Goal: Task Accomplishment & Management: Complete application form

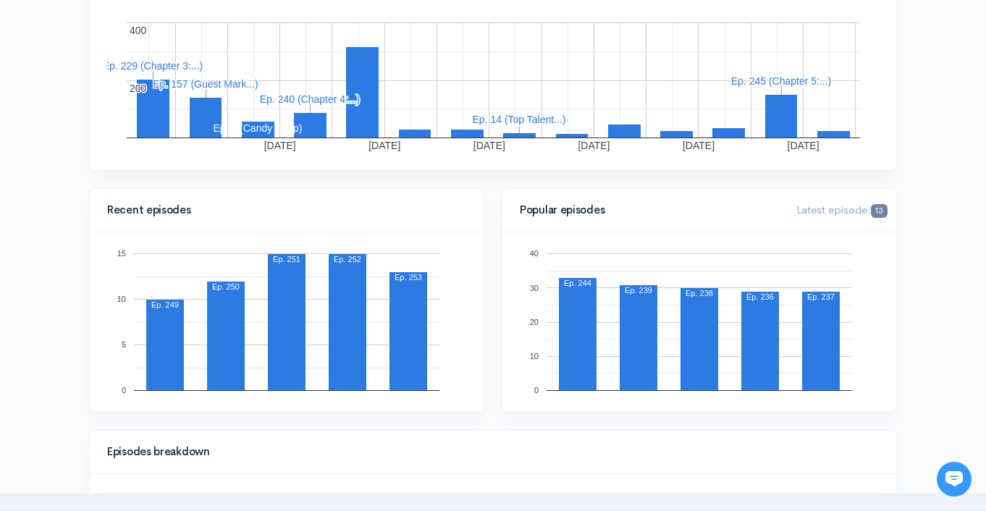
scroll to position [299, 0]
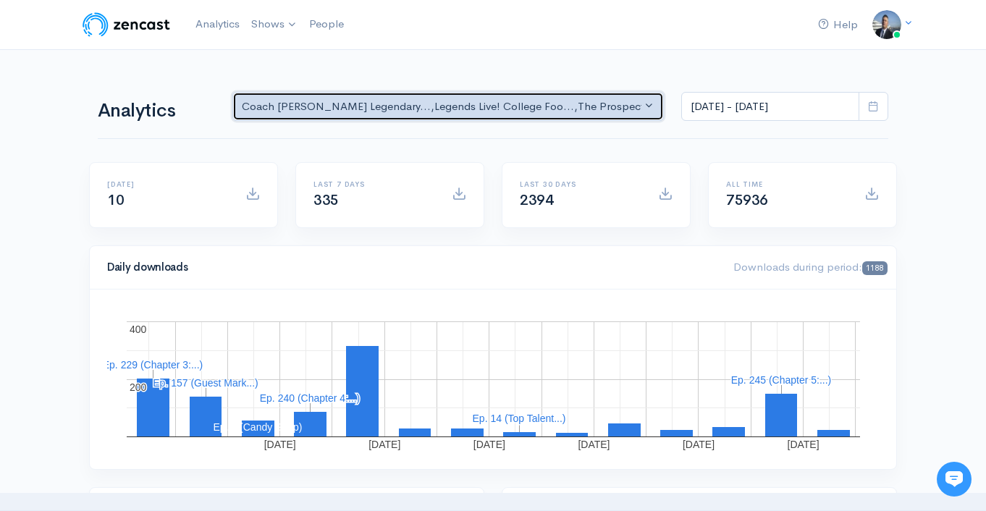
click at [595, 109] on div "Coach Schuman's Legendary... , Legends Live! College Foo... , The Prospect Podc…" at bounding box center [442, 106] width 400 height 17
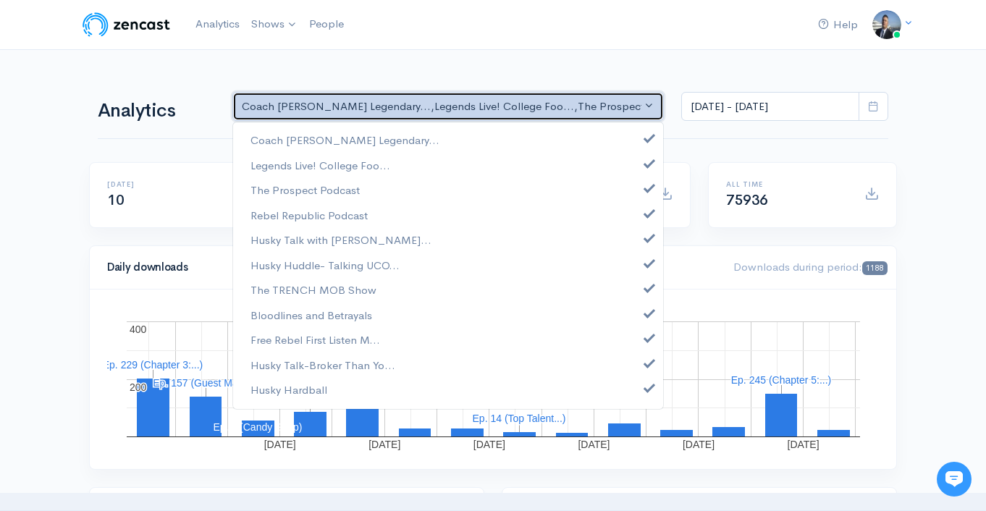
click at [596, 107] on div "Coach Schuman's Legendary... , Legends Live! College Foo... , The Prospect Podc…" at bounding box center [442, 106] width 400 height 17
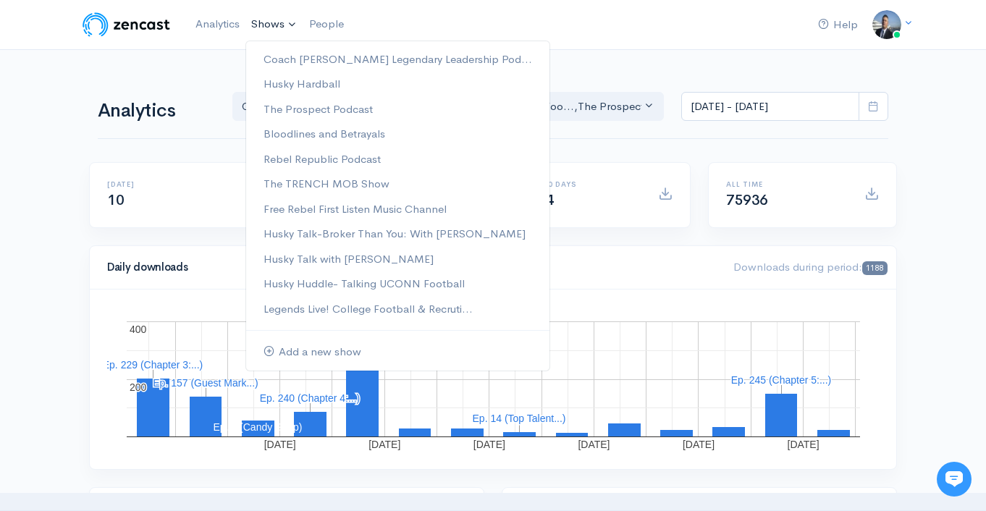
click at [274, 29] on link "Shows" at bounding box center [275, 25] width 58 height 32
click at [688, 295] on div "September 21, 2025 September 23, 2025 September 25, 2025 September 27, 2025 Sep…" at bounding box center [493, 380] width 807 height 180
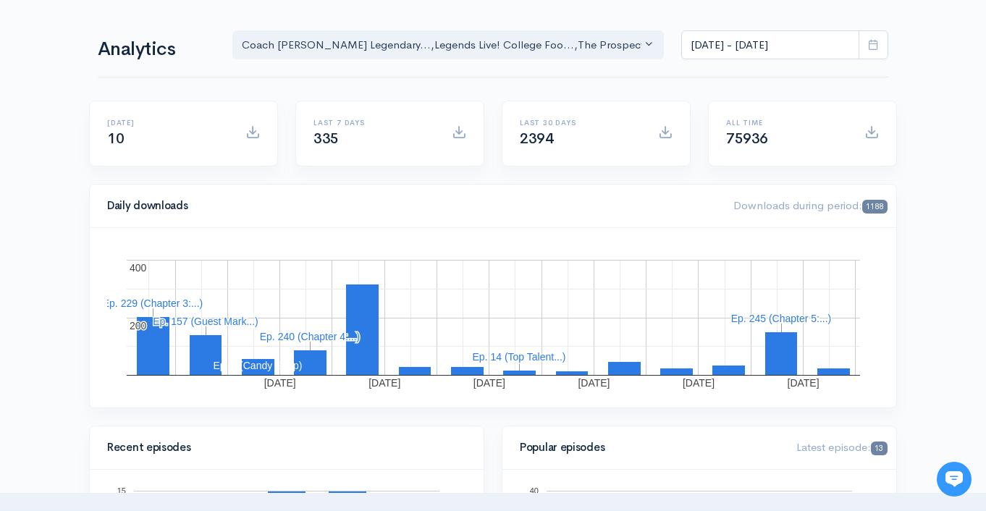
scroll to position [0, 0]
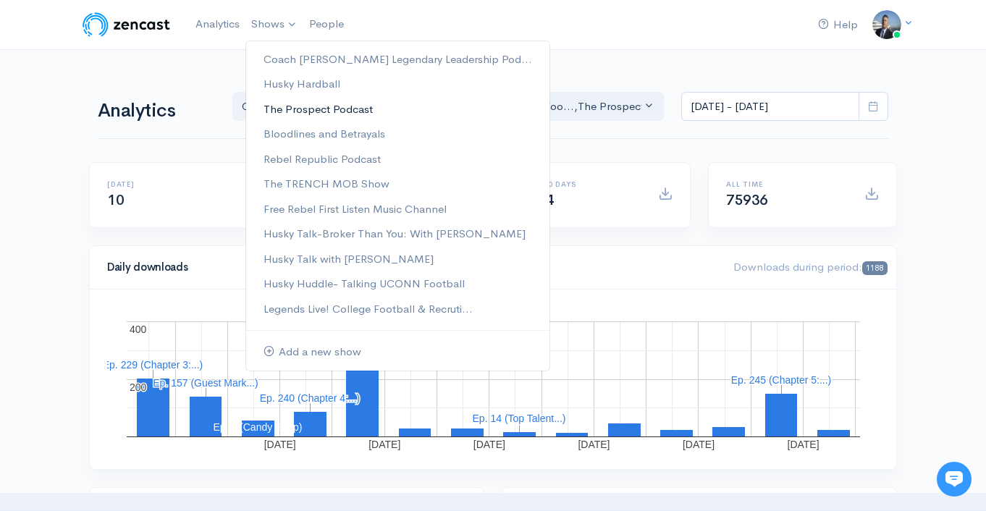
click at [349, 111] on link "The Prospect Podcast" at bounding box center [397, 109] width 303 height 25
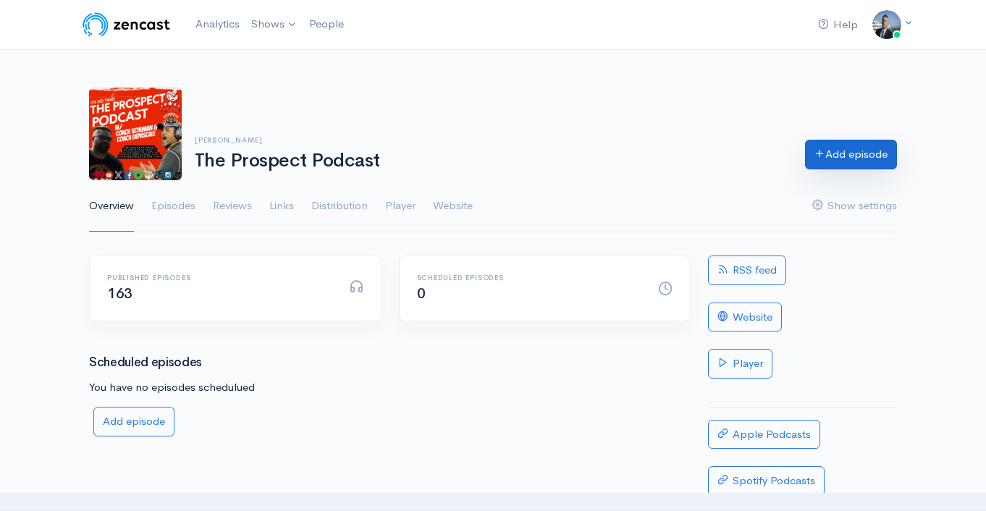
click at [846, 156] on link "Add episode" at bounding box center [851, 155] width 92 height 30
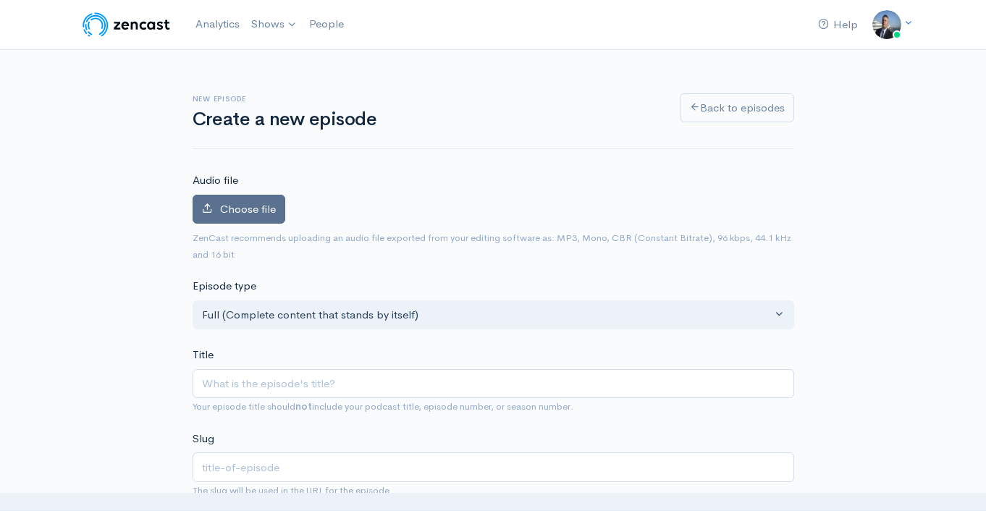
click at [243, 214] on span "Choose file" at bounding box center [248, 209] width 56 height 14
click at [0, 0] on input "Choose file" at bounding box center [0, 0] width 0 height 0
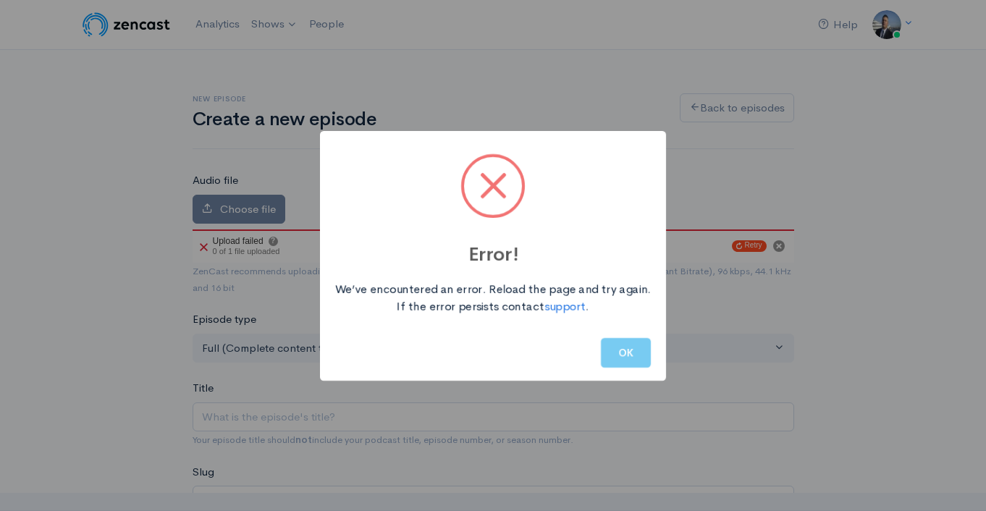
click at [626, 356] on button "OK" at bounding box center [626, 353] width 50 height 30
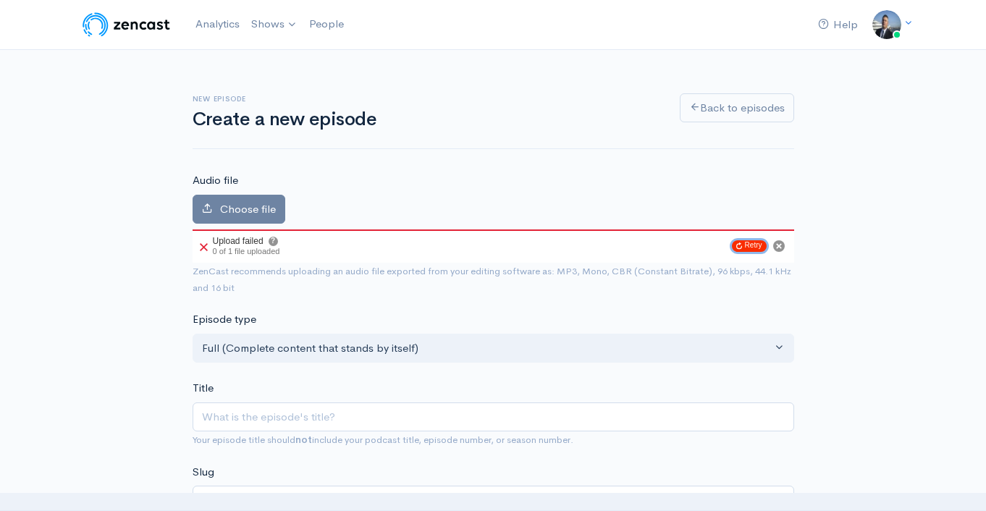
click at [747, 243] on button "Retry" at bounding box center [749, 246] width 35 height 12
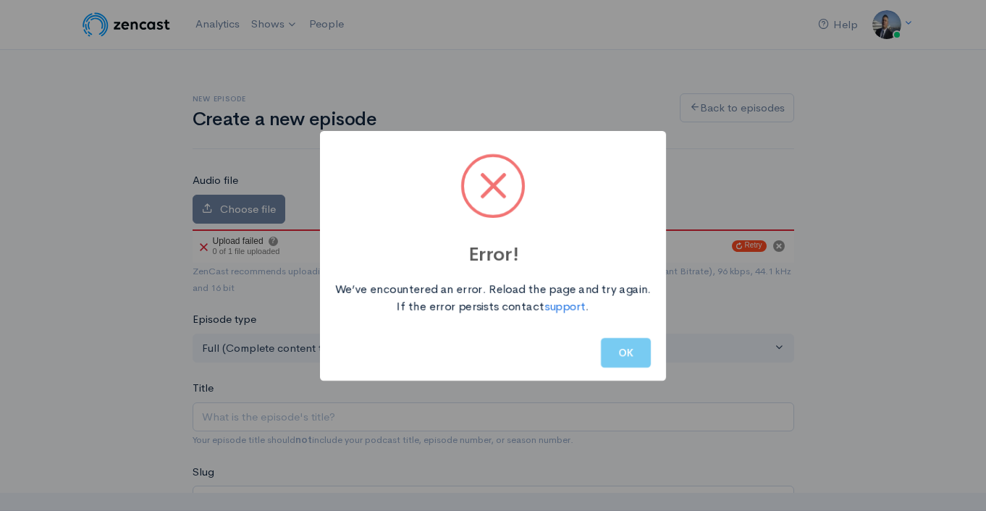
click at [641, 358] on button "OK" at bounding box center [626, 353] width 50 height 30
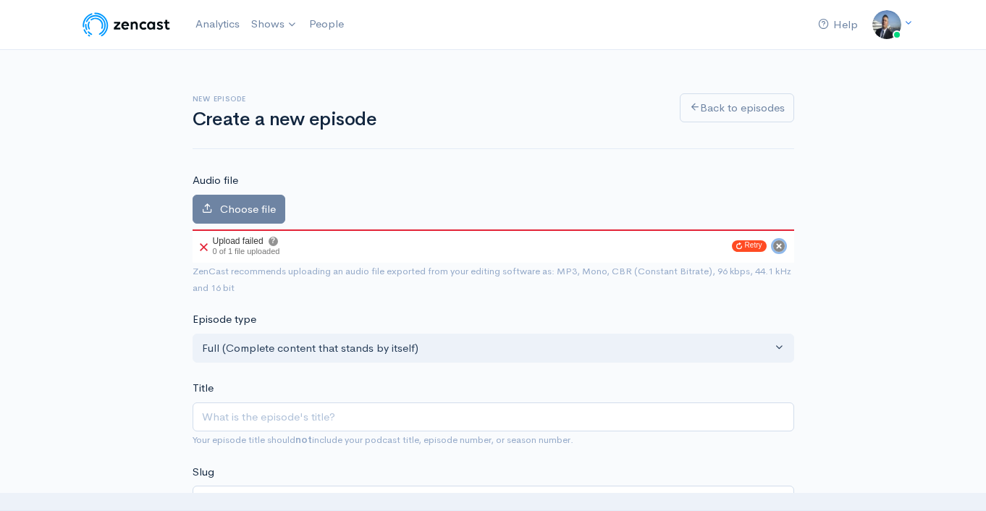
click at [780, 248] on icon "Cancel" at bounding box center [779, 246] width 6 height 6
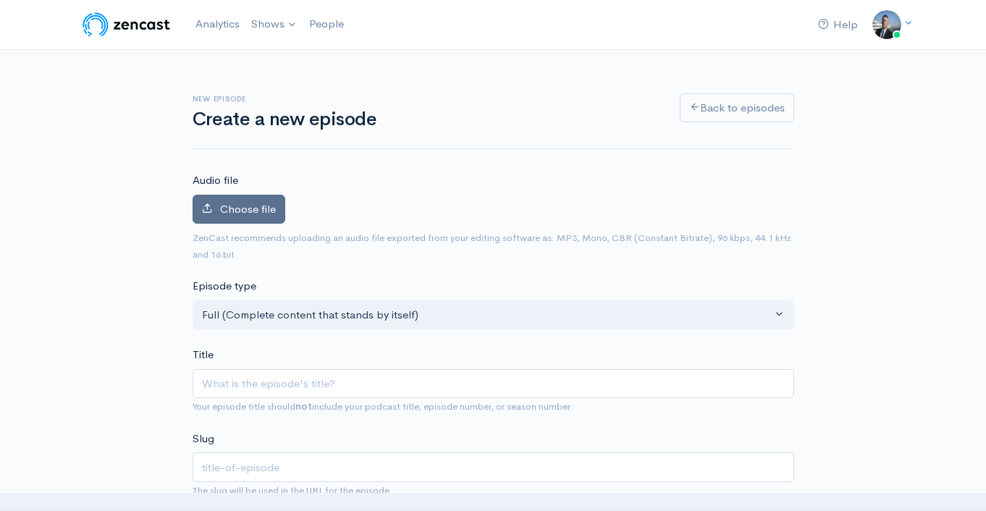
click at [253, 209] on span "Choose file" at bounding box center [248, 209] width 56 height 14
click at [0, 0] on input "Choose file" at bounding box center [0, 0] width 0 height 0
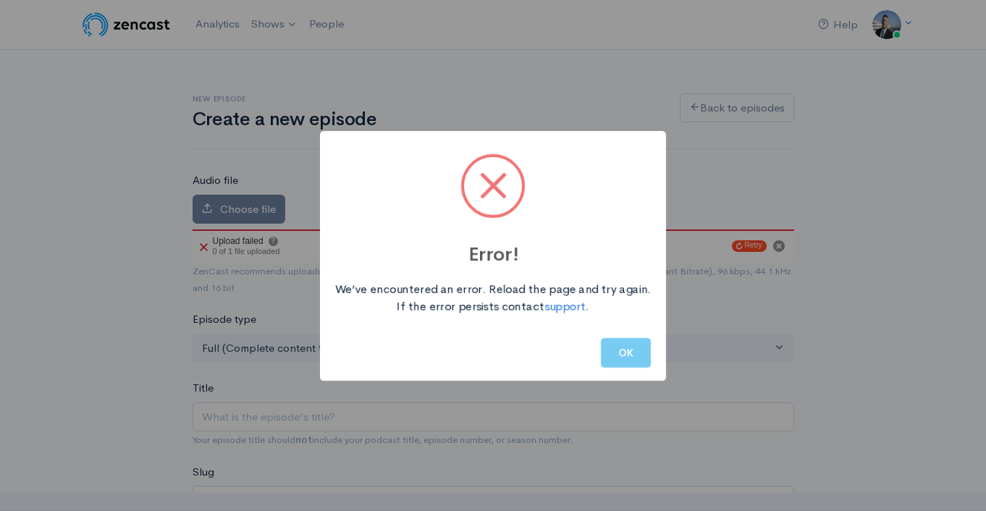
click at [620, 346] on button "OK" at bounding box center [626, 353] width 50 height 30
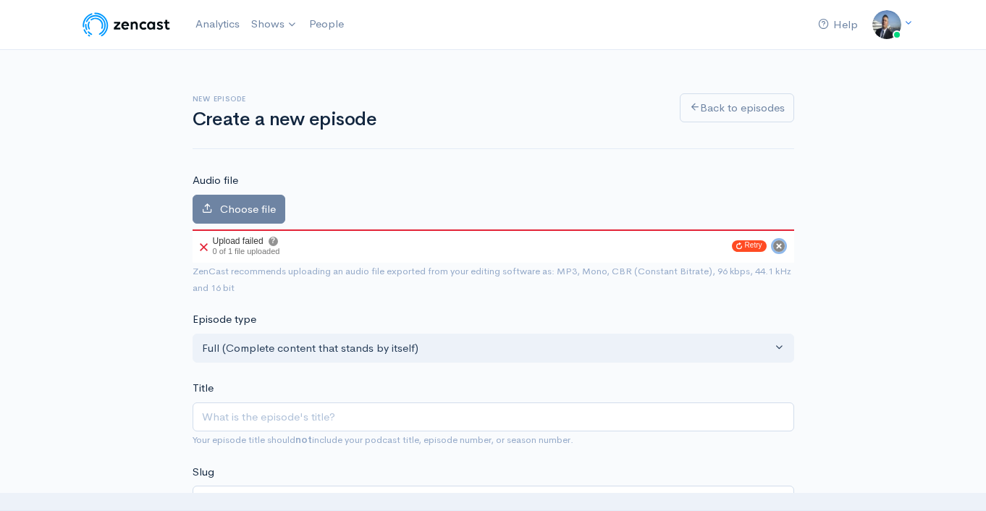
click at [781, 249] on circle "Cancel" at bounding box center [779, 246] width 12 height 12
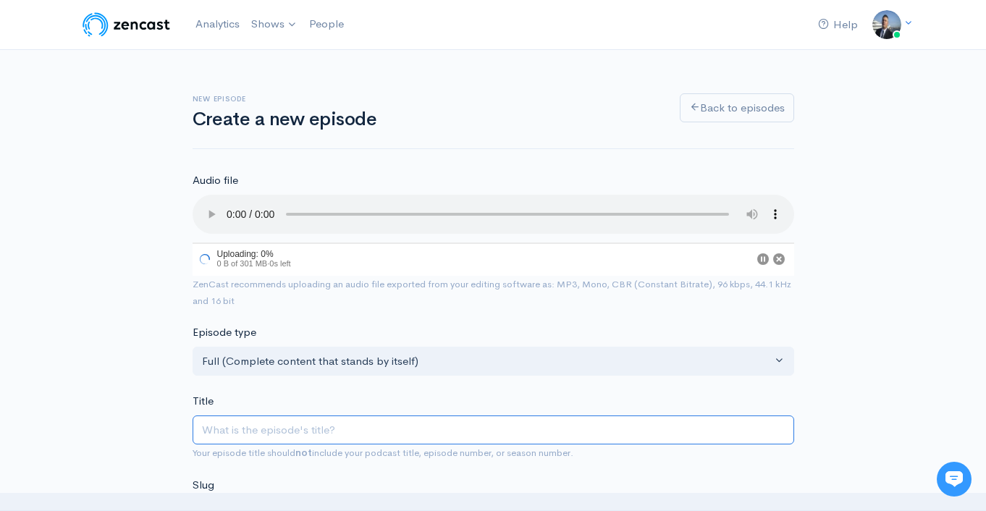
click at [311, 427] on input "Title" at bounding box center [494, 431] width 602 height 30
paste input "[PERSON_NAME] world renown speed coach"
type input "[PERSON_NAME] world renown speed coach"
type input "[PERSON_NAME]-world-renown-speed-coach"
type input "[PERSON_NAME] world renown speed coach t"
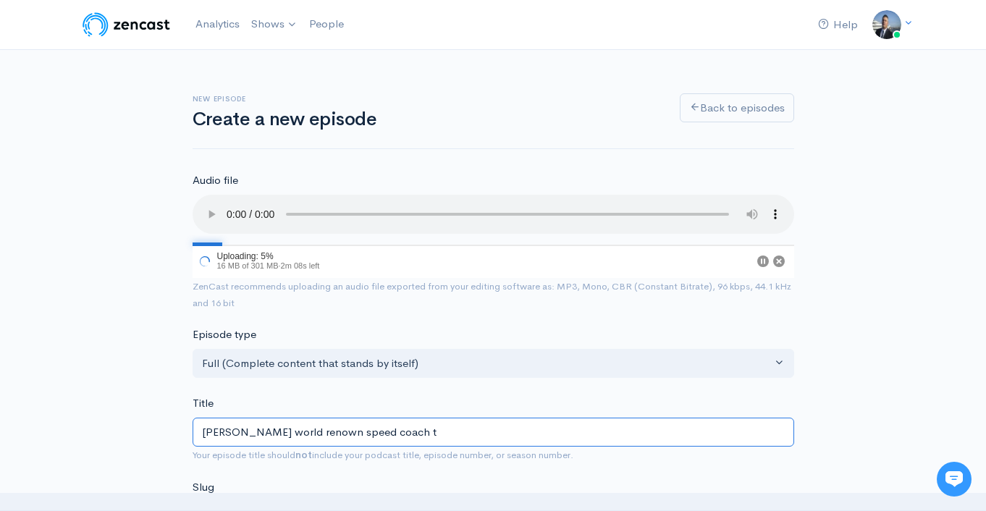
type input "[PERSON_NAME]-world-renown-speed-coach-t"
type input "[PERSON_NAME] world renown speed coach tal"
type input "[PERSON_NAME]-world-renown-speed-coach-tal"
type input "[PERSON_NAME] world renown speed coach talk"
type input "[PERSON_NAME]-world-renown-speed-coach-talk"
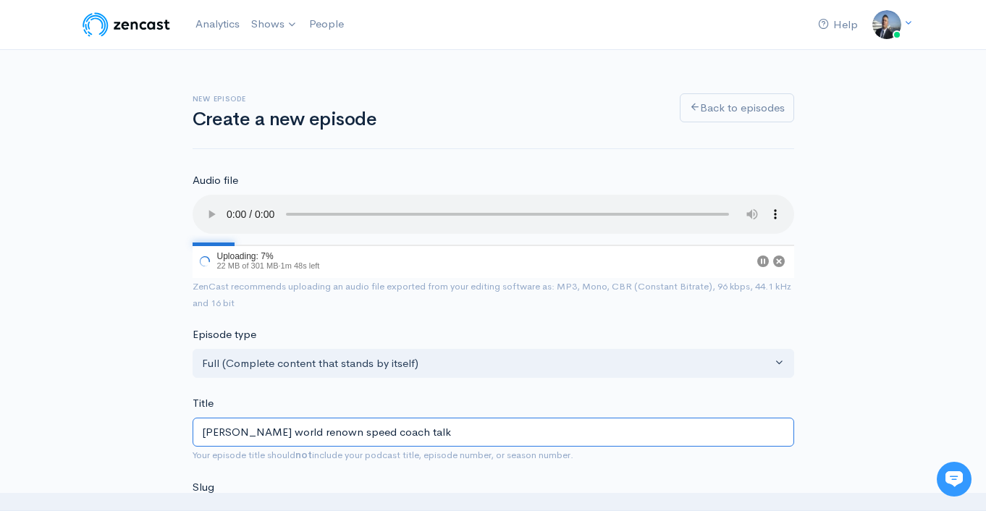
type input "[PERSON_NAME] world renown speed coach talks"
type input "[PERSON_NAME]-world-renown-speed-coach-talks"
type input "[PERSON_NAME] world renown speed coach talks g"
type input "[PERSON_NAME]-world-renown-speed-coach-talks-g"
type input "[PERSON_NAME] world renown speed coach talks ga"
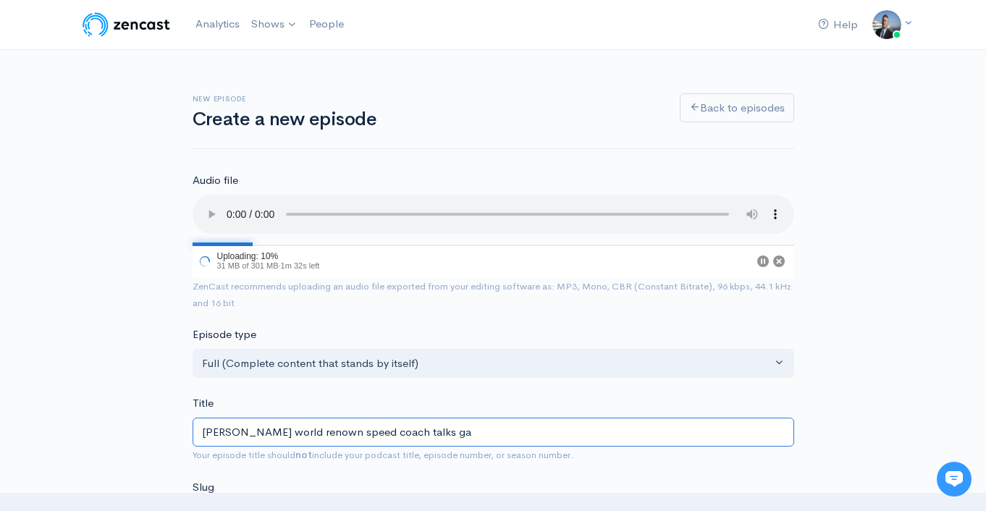
type input "[PERSON_NAME]-world-renown-speed-coach-talks-ga"
type input "[PERSON_NAME] world renown speed coach talks gam"
type input "[PERSON_NAME]-world-renown-speed-coach-talks-gam"
type input "[PERSON_NAME] world renown speed coach talks game"
type input "[PERSON_NAME]-world-renown-speed-coach-talks-game"
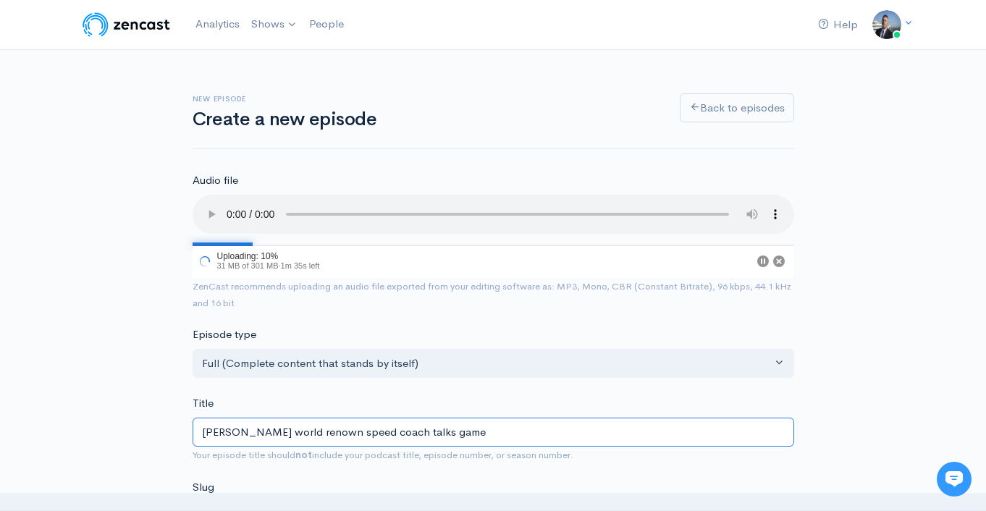
type input "[PERSON_NAME] world renown speed coach talks games"
type input "[PERSON_NAME]-world-renown-speed-coach-talks-games"
type input "[PERSON_NAME] world renown speed coach talks gamesp"
type input "[PERSON_NAME]-world-renown-speed-coach-talks-gamesp"
type input "[PERSON_NAME] world renown speed coach talks gamespe"
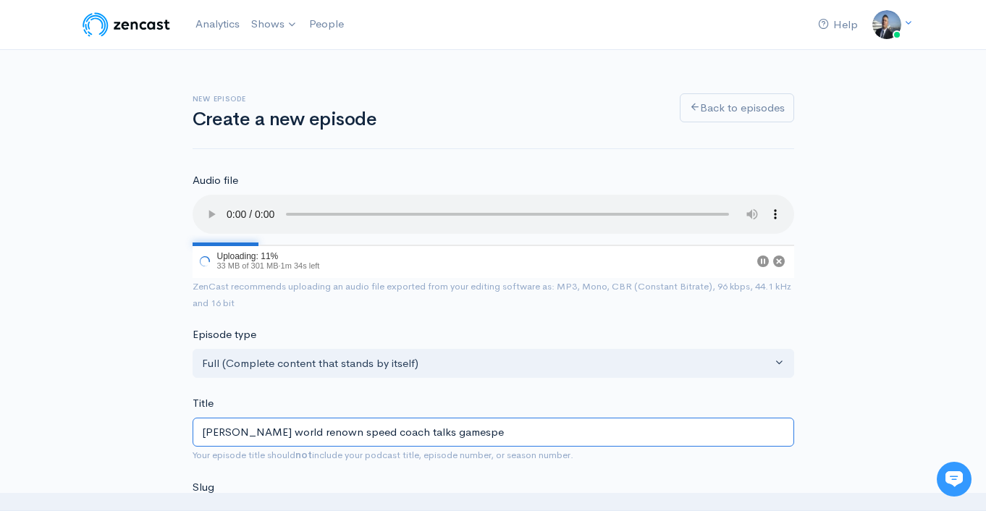
type input "[PERSON_NAME]-world-renown-speed-coach-talks-gamespe"
type input "[PERSON_NAME] world renown speed coach talks gamespee"
type input "[PERSON_NAME]-world-renown-speed-coach-talks-gamespee"
type input "[PERSON_NAME] world renown speed coach talks gamespe"
type input "[PERSON_NAME]-world-renown-speed-coach-talks-gamespe"
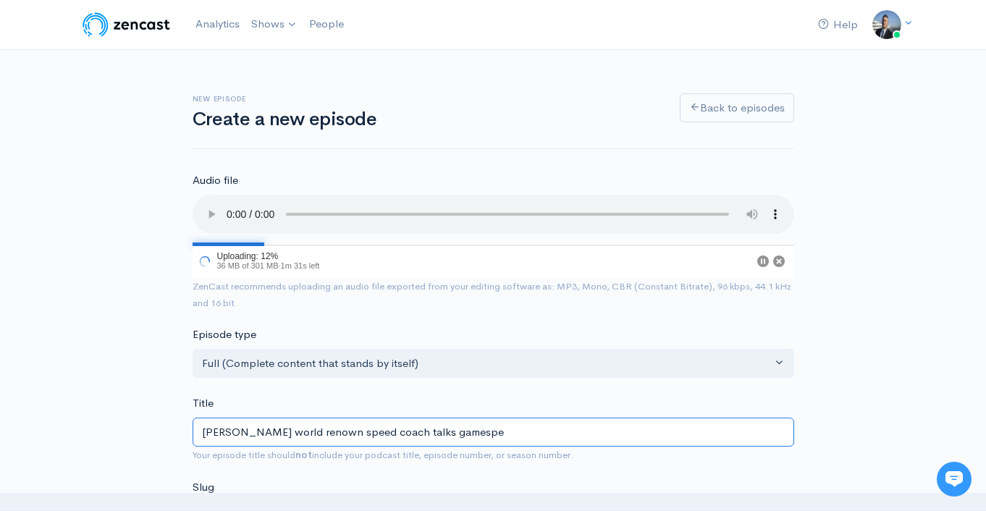
type input "[PERSON_NAME] world renown speed coach talks gamesp"
type input "[PERSON_NAME]-world-renown-speed-coach-talks-gamesp"
type input "[PERSON_NAME] world renown speed coach talks games"
type input "[PERSON_NAME]-world-renown-speed-coach-talks-games"
type input "[PERSON_NAME] world renown speed coach talks game"
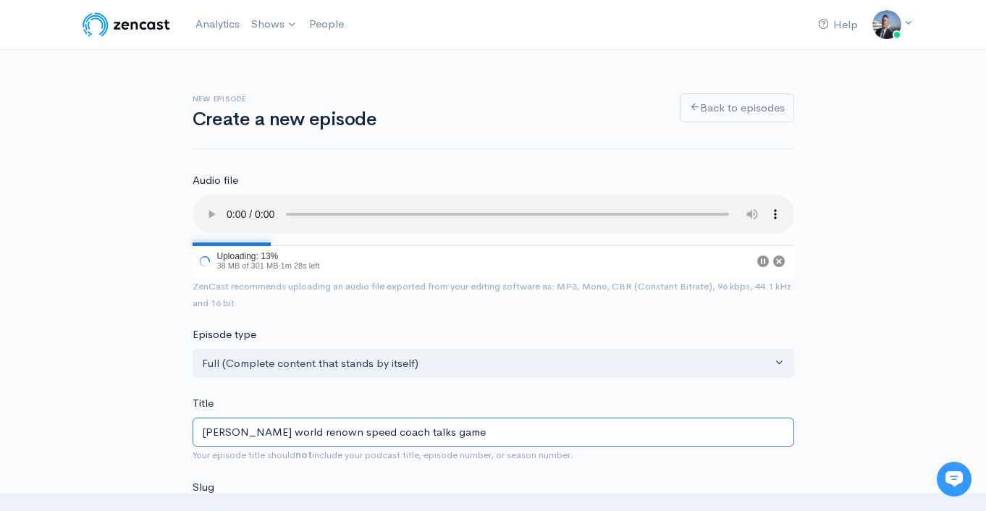
type input "[PERSON_NAME]-world-renown-speed-coach-talks-game"
type input "[PERSON_NAME] world renown speed coach talks gam"
type input "[PERSON_NAME]-world-renown-speed-coach-talks-gam"
type input "[PERSON_NAME] world renown speed coach talks ga"
type input "[PERSON_NAME]-world-renown-speed-coach-talks-ga"
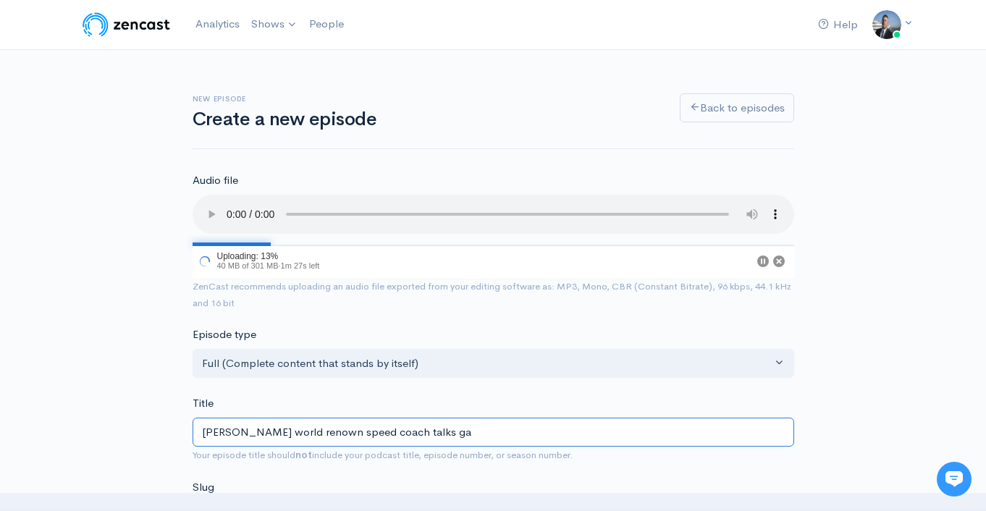
type input "[PERSON_NAME] world renown speed coach talks g"
type input "[PERSON_NAME]-world-renown-speed-coach-talks-g"
type input "[PERSON_NAME] world renown speed coach talks"
type input "[PERSON_NAME]-world-renown-speed-coach-talks"
type input "[PERSON_NAME] world renown speed coach talks G"
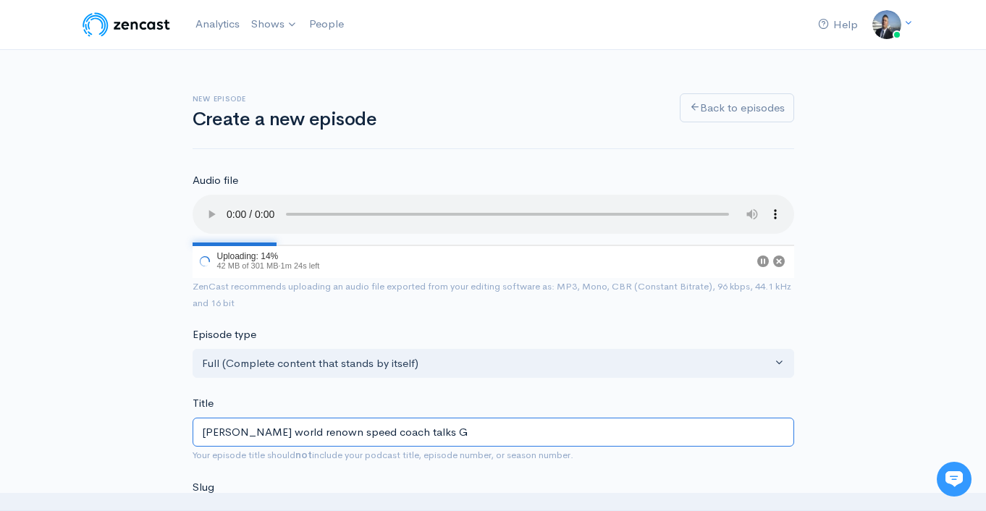
type input "[PERSON_NAME]-world-renown-speed-coach-talks-g"
type input "[PERSON_NAME] world renown speed coach talks Gam"
type input "[PERSON_NAME]-world-renown-speed-coach-talks-gam"
type input "[PERSON_NAME] world renown speed coach talks Game"
type input "[PERSON_NAME]-world-renown-speed-coach-talks-game"
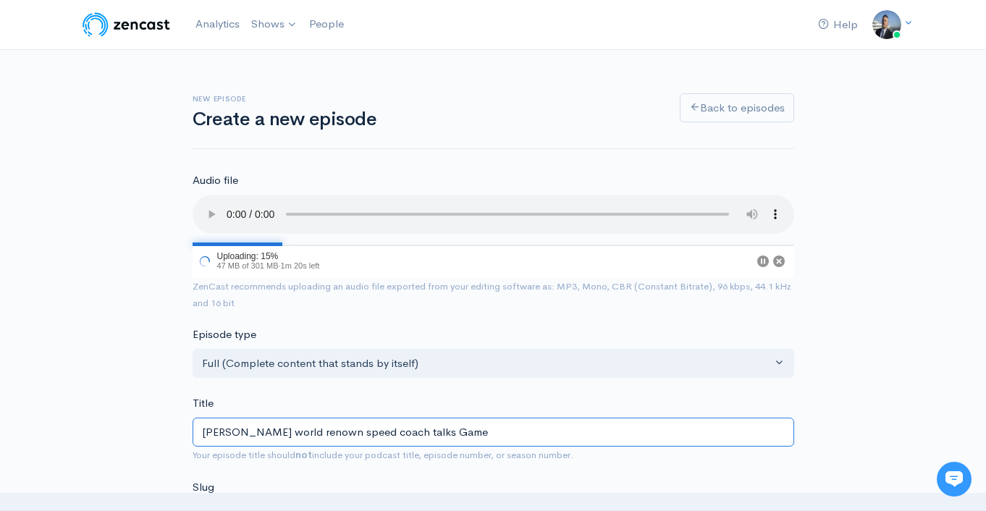
type input "[PERSON_NAME] world renown speed coach talks Game S"
type input "[PERSON_NAME]-world-renown-speed-coach-talks-game-s"
type input "[PERSON_NAME] world renown speed coach talks Game Sp"
type input "[PERSON_NAME]-world-renown-speed-coach-talks-game-sp"
type input "[PERSON_NAME] world renown speed coach talks Game Spe"
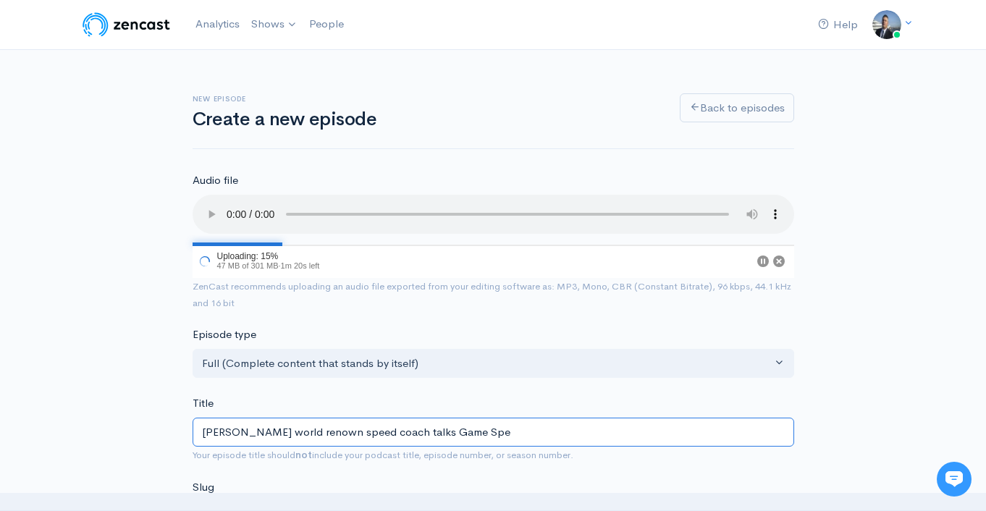
type input "[PERSON_NAME]-world-renown-speed-coach-talks-game-spe"
type input "[PERSON_NAME] world renown speed coach talks Game Sped"
type input "[PERSON_NAME]-world-renown-speed-coach-talks-game-sped"
type input "[PERSON_NAME] world renown speed coach talks Game Spe"
type input "[PERSON_NAME]-world-renown-speed-coach-talks-game-spe"
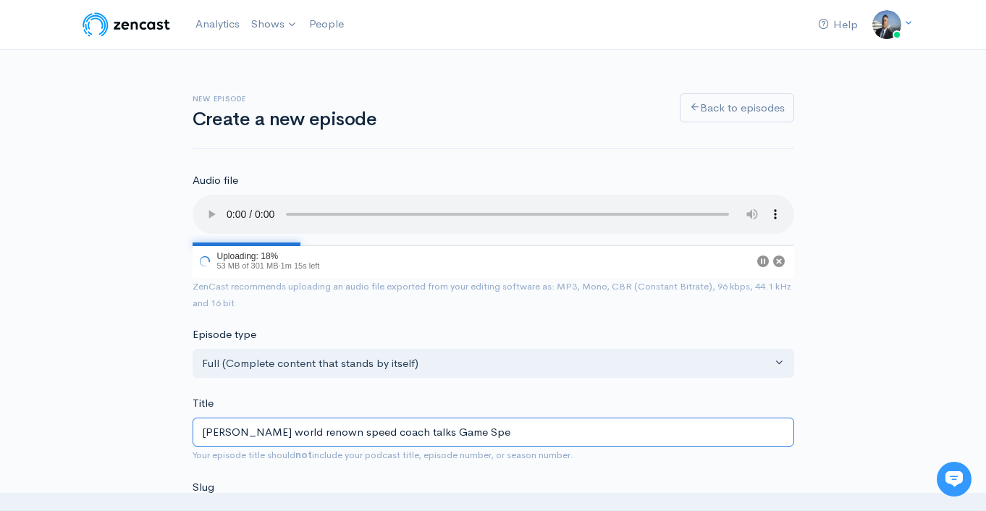
type input "[PERSON_NAME] world renown speed coach talks Game Spee"
type input "[PERSON_NAME]-world-renown-speed-coach-talks-game-spee"
type input "[PERSON_NAME] world renown speed coach talks Game Speed"
type input "[PERSON_NAME]-world-renown-speed-coach-talks-game-speed"
click at [403, 432] on input "[PERSON_NAME] world renown speed coach talks Game Speed" at bounding box center [494, 433] width 602 height 30
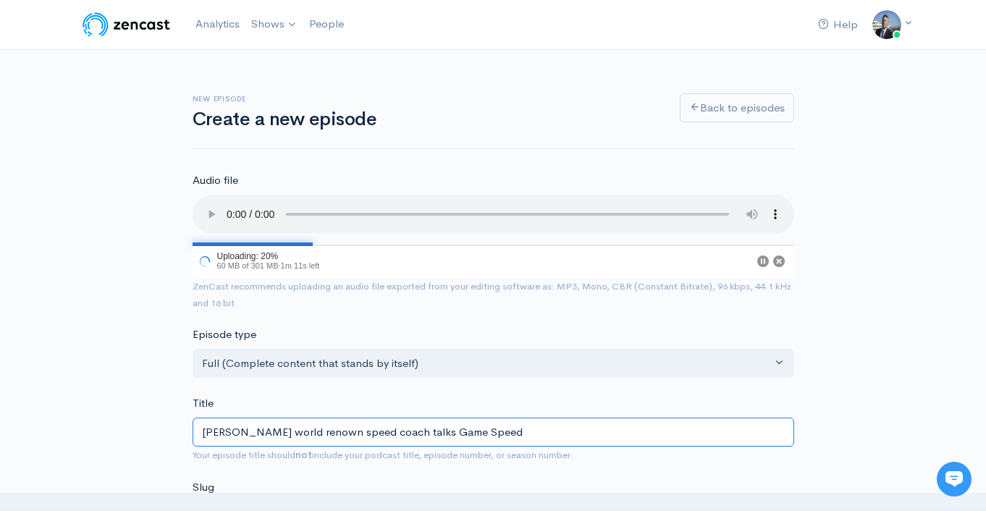
click at [403, 432] on input "[PERSON_NAME] world renown speed coach talks Game Speed" at bounding box center [494, 433] width 602 height 30
type input "[PERSON_NAME] world renown speed coach T Game Speed"
type input "[PERSON_NAME]-world-renown-speed-coach-t-game-speed"
type input "[PERSON_NAME] world renown speed coach Tal Game Speed"
type input "[PERSON_NAME]-world-renown-speed-coach-tal-game-speed"
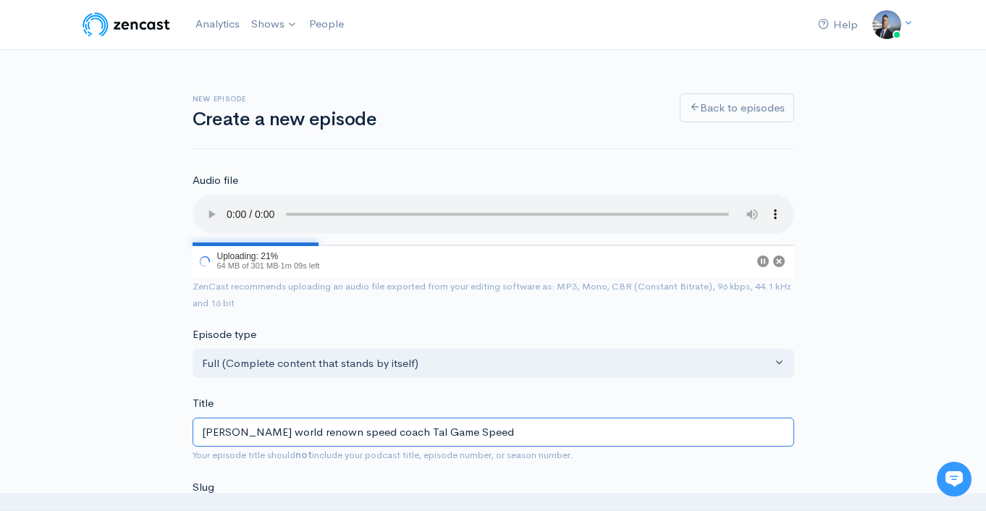
type input "[PERSON_NAME] world renown speed coach Talk Game Speed"
type input "[PERSON_NAME]-world-renown-speed-coach-talk-game-speed"
type input "[PERSON_NAME] world renown speed coach Talks Game Speed"
type input "[PERSON_NAME]-world-renown-speed-coach-talks-game-speed"
click at [372, 434] on input "[PERSON_NAME] world renown speed coach Talks Game Speed" at bounding box center [494, 433] width 602 height 30
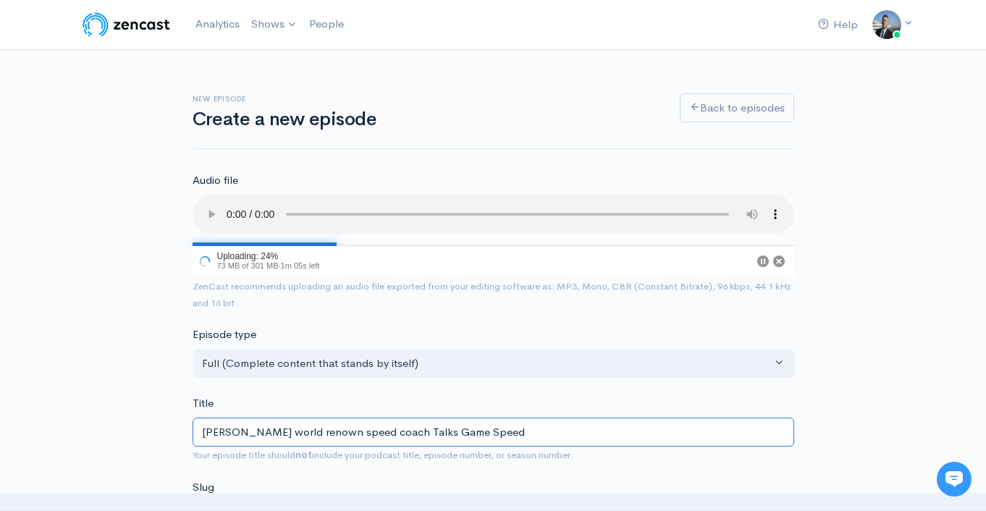
click at [372, 433] on input "[PERSON_NAME] world renown speed coach Talks Game Speed" at bounding box center [494, 433] width 602 height 30
type input "[PERSON_NAME] world renown speed C Talks Game Speed"
type input "[PERSON_NAME]-world-renown-speed-c-talks-game-speed"
type input "[PERSON_NAME] world renown speed Coa Talks Game Speed"
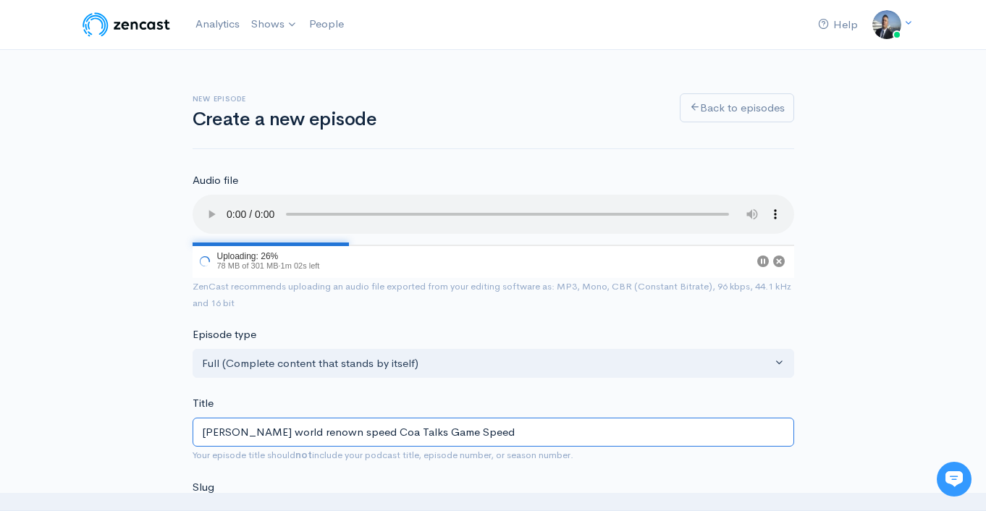
type input "[PERSON_NAME]-world-renown-speed-coa-talks-game-speed"
type input "[PERSON_NAME] world renown speed Coac Talks Game Speed"
type input "[PERSON_NAME]-world-renown-speed-coac-talks-game-speed"
type input "[PERSON_NAME] world renown speed Coach Talks Game Speed"
type input "[PERSON_NAME]-world-renown-speed-coach-talks-game-speed"
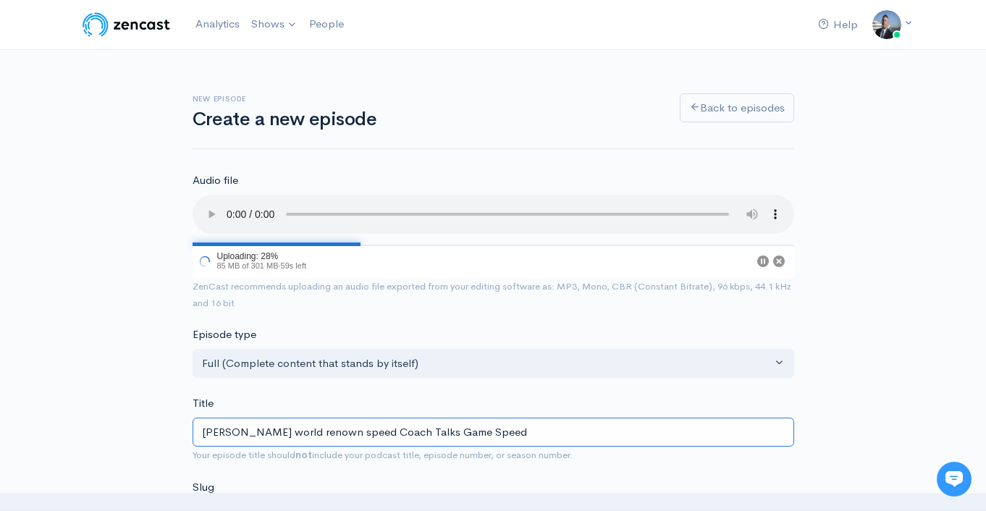
click at [340, 433] on input "[PERSON_NAME] world renown speed Coach Talks Game Speed" at bounding box center [494, 433] width 602 height 30
click at [339, 433] on input "[PERSON_NAME] world renown speed Coach Talks Game Speed" at bounding box center [494, 433] width 602 height 30
type input "[PERSON_NAME] world renown S Coach Talks Game Speed"
type input "[PERSON_NAME]-world-renown-s-coach-talks-game-speed"
type input "[PERSON_NAME] world renown Sp Coach Talks Game Speed"
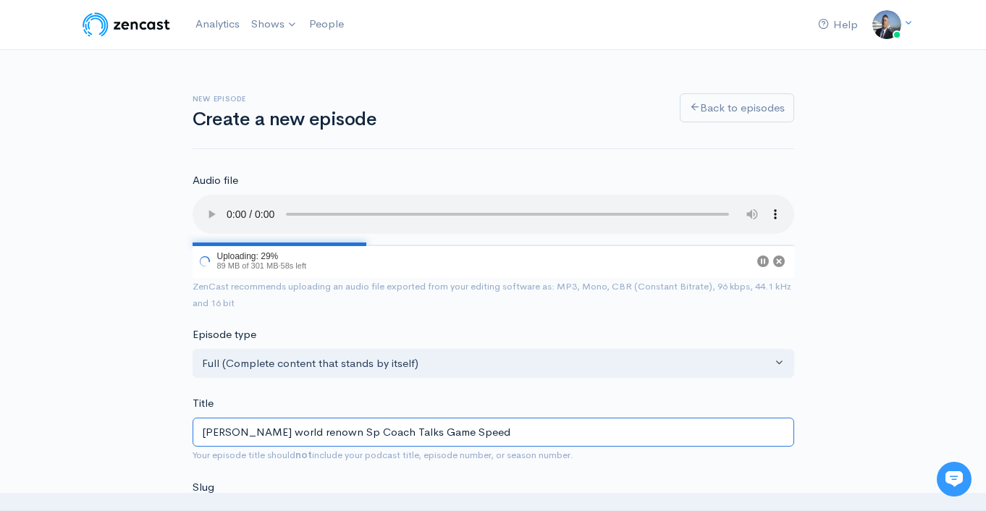
type input "[PERSON_NAME]-world-renown-sp-coach-talks-game-speed"
type input "[PERSON_NAME] world renown Spe Coach Talks Game Speed"
type input "[PERSON_NAME]-world-renown-spe-coach-talks-game-speed"
type input "[PERSON_NAME] world renown Spee Coach Talks Game Speed"
type input "[PERSON_NAME]-world-renown-spee-coach-talks-game-speed"
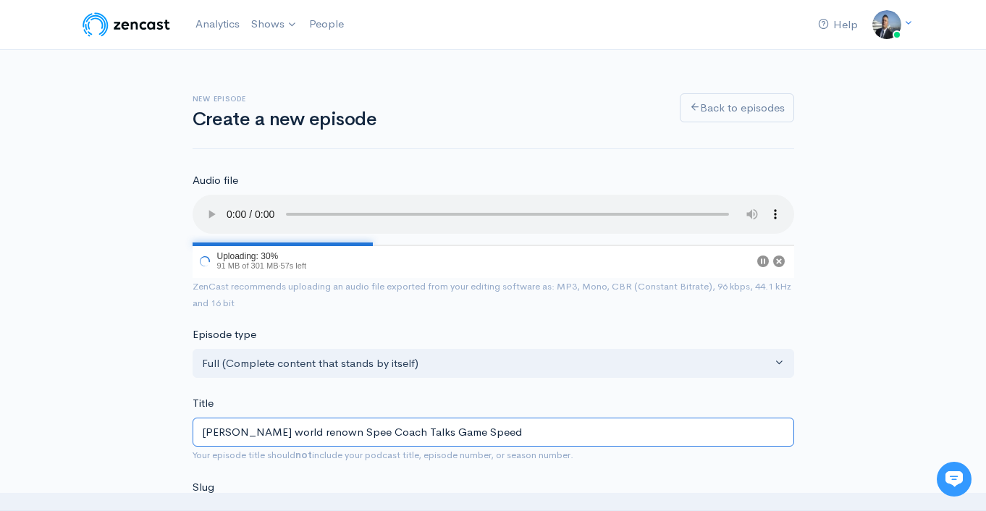
type input "[PERSON_NAME] world renown Speed Coach Talks Game Speed"
type input "[PERSON_NAME]-world-renown-speed-coach-talks-game-speed"
click at [321, 437] on input "[PERSON_NAME] world renown Speed Coach Talks Game Speed" at bounding box center [494, 433] width 602 height 30
type input "[PERSON_NAME] world R Speed Coach Talks Game Speed"
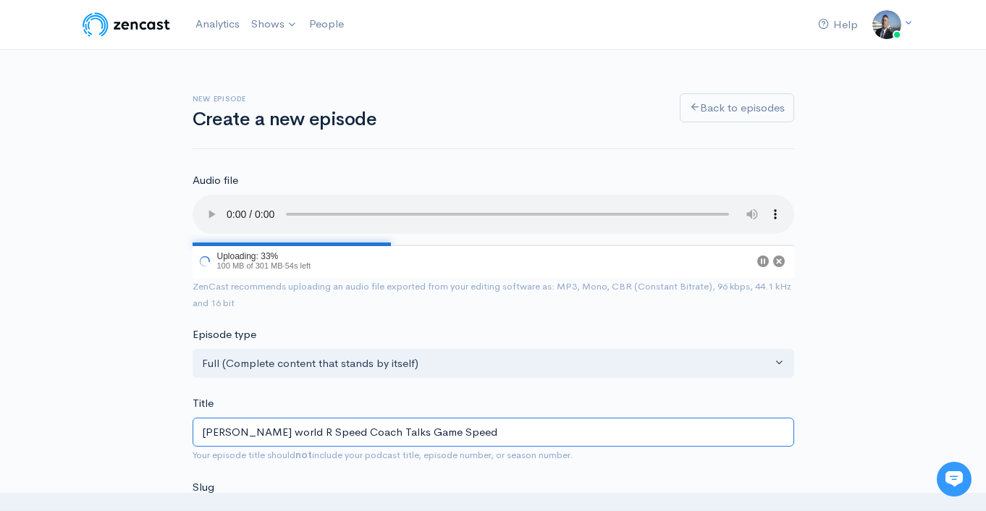
type input "[PERSON_NAME]-world-r-speed-coach-talks-game-speed"
type input "[PERSON_NAME] world Re Speed Coach Talks Game Speed"
type input "[PERSON_NAME]-world-re-speed-coach-talks-game-speed"
type input "[PERSON_NAME] world Rev Speed Coach Talks Game Speed"
type input "[PERSON_NAME]-world-rev-speed-coach-talks-game-speed"
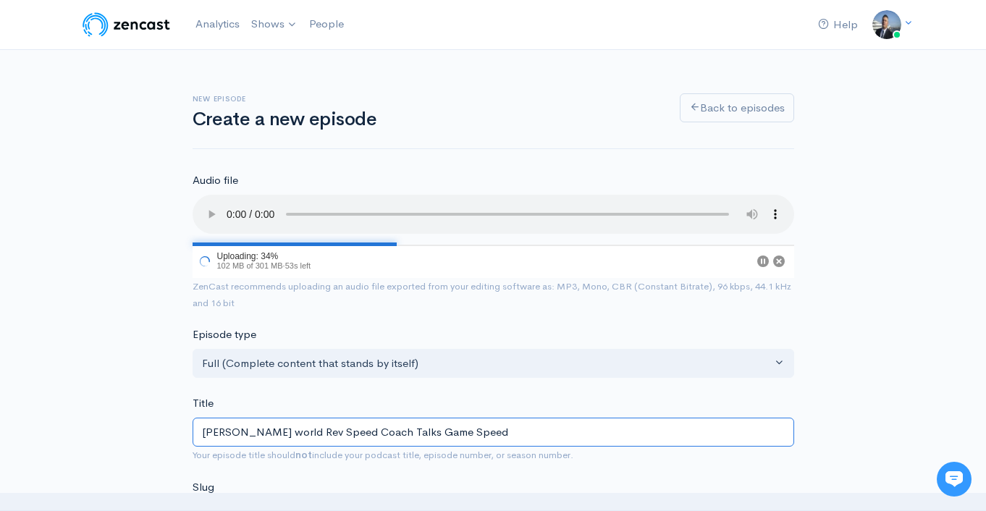
type input "[PERSON_NAME] world Re Speed Coach Talks Game Speed"
type input "[PERSON_NAME]-world-re-speed-coach-talks-game-speed"
type input "[PERSON_NAME] world Ren Speed Coach Talks Game Speed"
type input "[PERSON_NAME]-world-ren-speed-coach-talks-game-speed"
type input "[PERSON_NAME] world Reno Speed Coach Talks Game Speed"
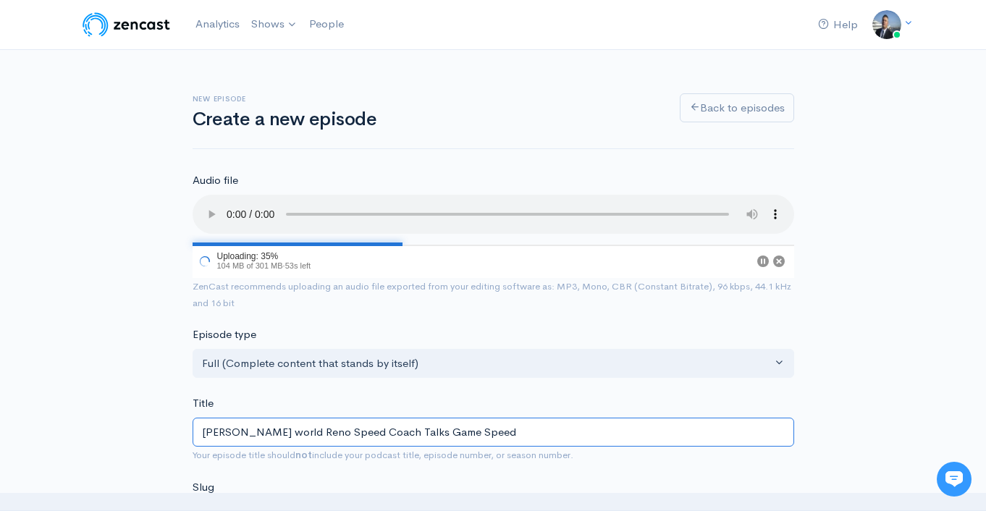
type input "[PERSON_NAME]-world-reno-speed-coach-talks-game-speed"
type input "[PERSON_NAME] world Renow Speed Coach Talks Game Speed"
type input "[PERSON_NAME]-world-renow-speed-coach-talks-game-speed"
type input "[PERSON_NAME] world Renown Speed Coach Talks Game Speed"
type input "[PERSON_NAME]-world-renown-speed-coach-talks-game-speed"
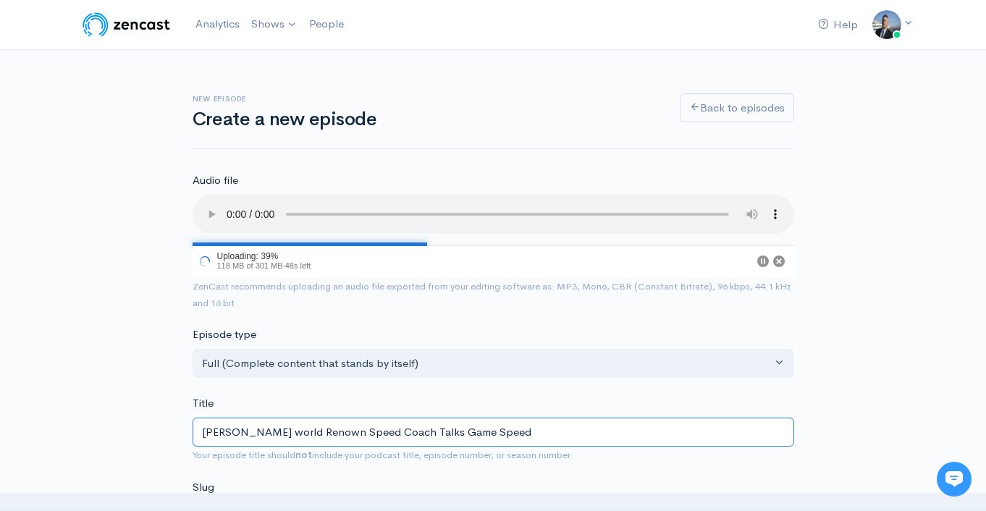
click at [272, 434] on input "[PERSON_NAME] world Renown Speed Coach Talks Game Speed" at bounding box center [494, 433] width 602 height 30
type input "[PERSON_NAME] W Renown Speed Coach Talks Game Speed"
type input "[PERSON_NAME]-w-renown-speed-coach-talks-game-speed"
type input "[PERSON_NAME] Wo Renown Speed Coach Talks Game Speed"
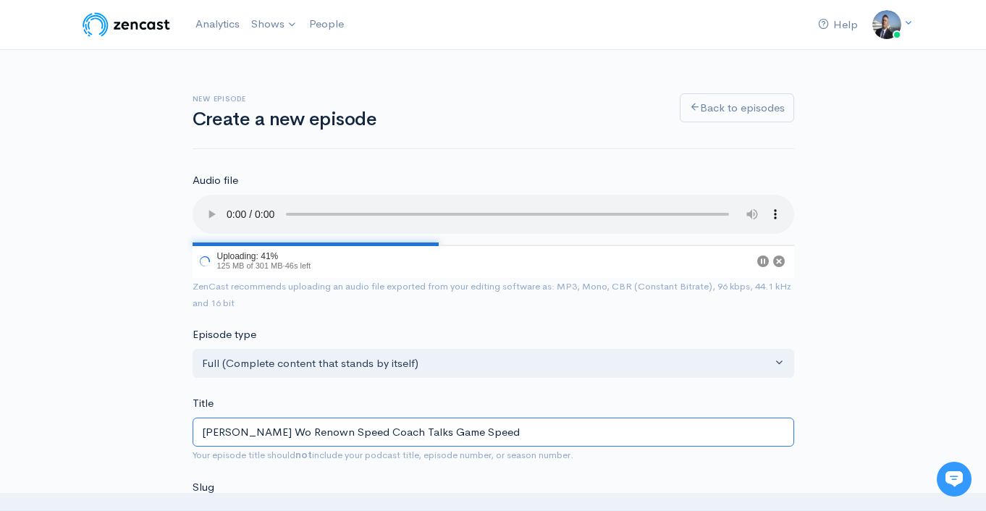
type input "[PERSON_NAME]-wo-renown-speed-coach-talks-game-speed"
type input "[PERSON_NAME] Wor Renown Speed Coach Talks Game Speed"
type input "[PERSON_NAME]-wor-renown-speed-coach-talks-game-speed"
type input "[PERSON_NAME] Worl Renown Speed Coach Talks Game Speed"
type input "[PERSON_NAME]-renown-speed-coach-talks-game-speed"
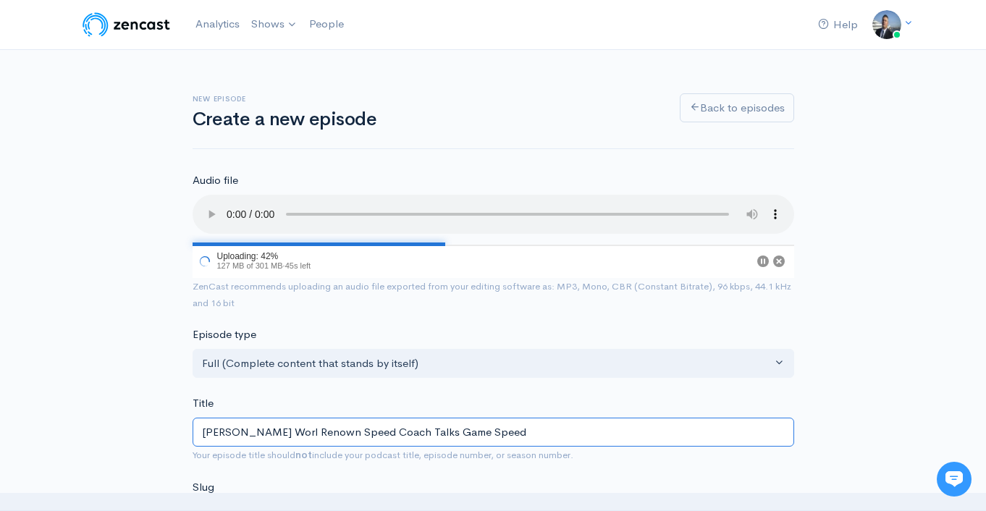
type input "[PERSON_NAME] World Renown Speed Coach Talks Game Speed"
type input "[PERSON_NAME]-world-renown-speed-coach-talks-game-speed"
click at [272, 434] on input "[PERSON_NAME] World Renown Speed Coach Talks Game Speed" at bounding box center [494, 433] width 602 height 30
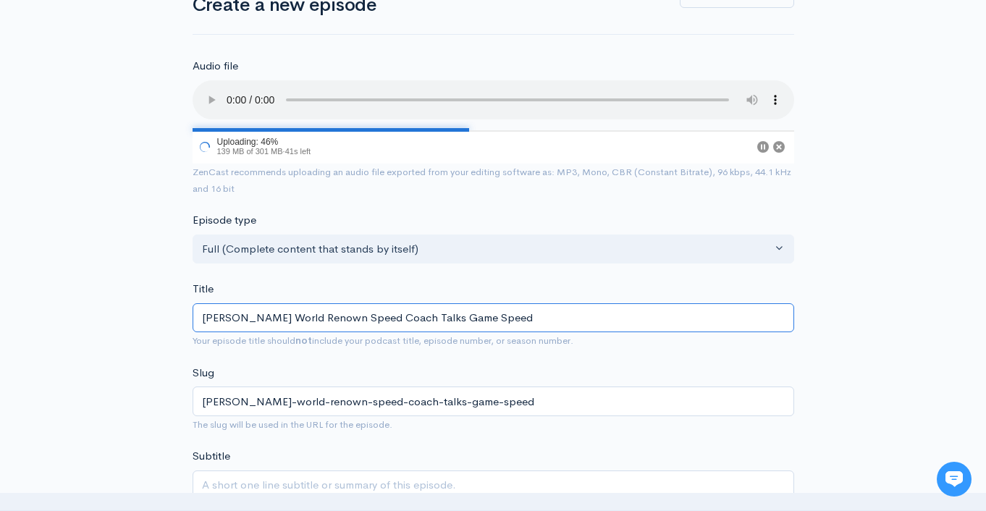
scroll to position [309, 0]
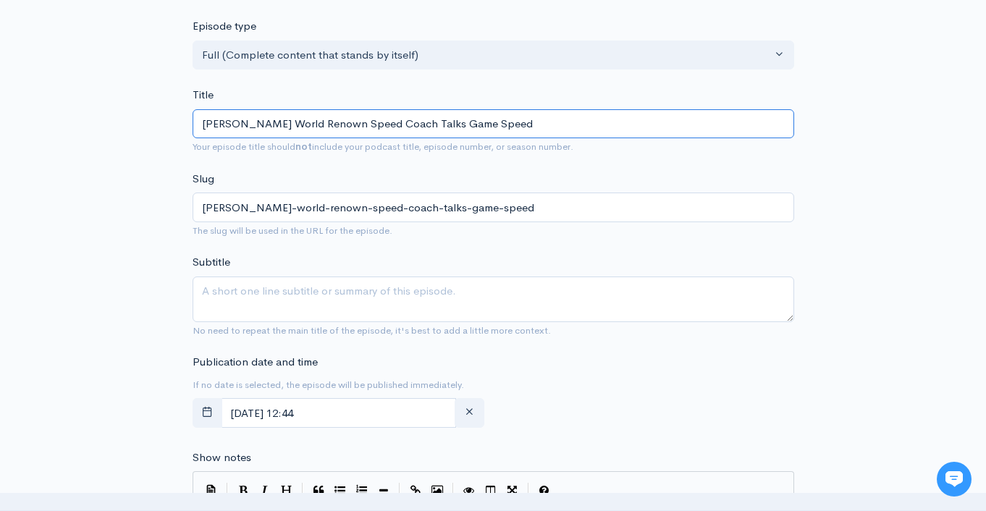
type input "[PERSON_NAME] World Renown Speed Coach Talks Game Speed"
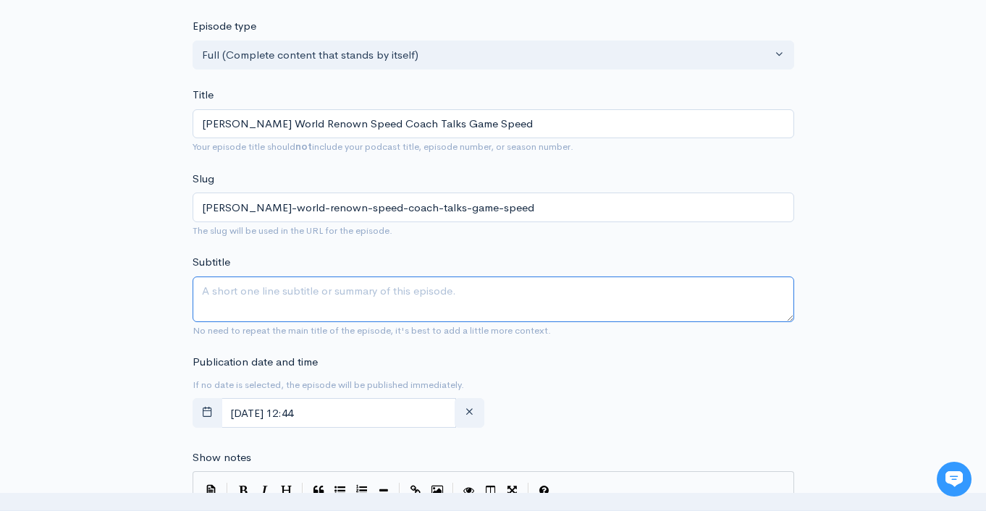
click at [373, 295] on textarea "Subtitle" at bounding box center [494, 300] width 602 height 46
paste textarea "[PERSON_NAME] World Renown Speed Coach Talks Game Speed"
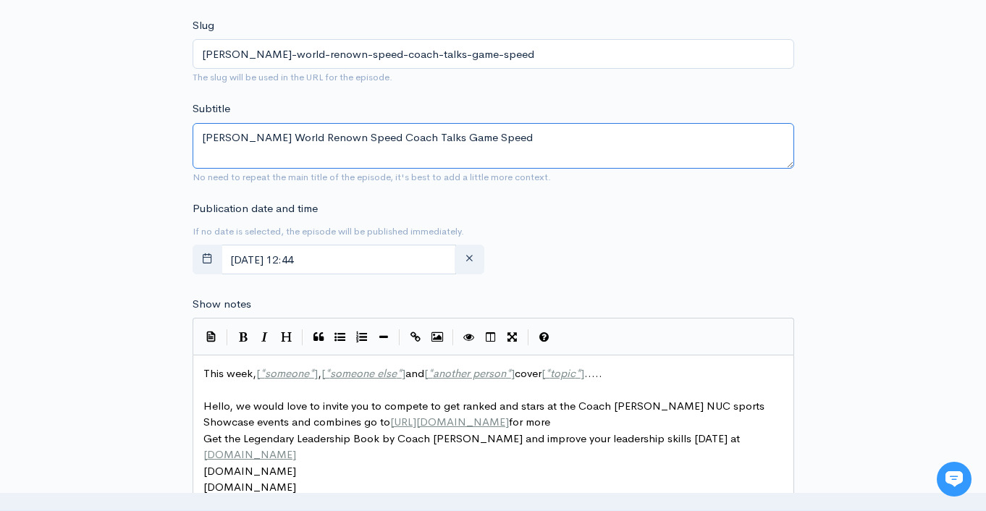
scroll to position [600, 0]
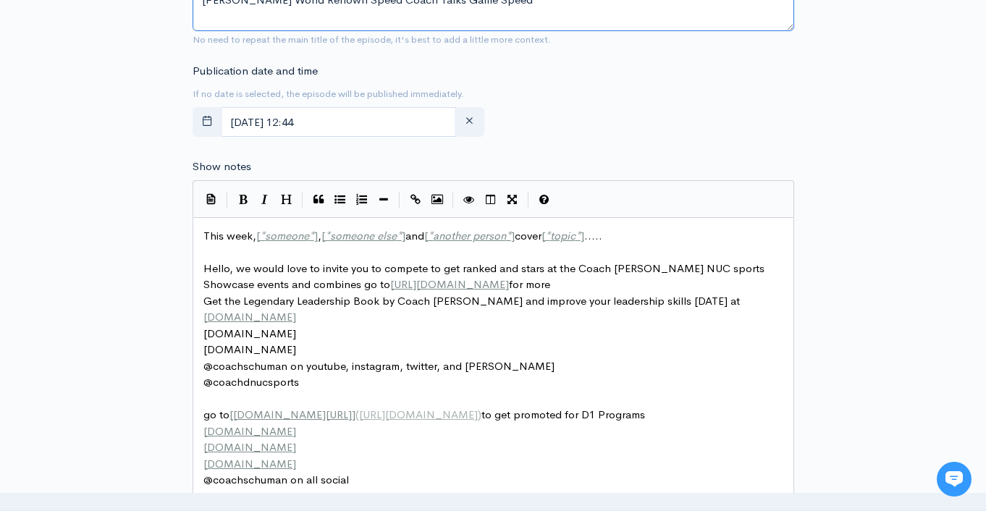
type textarea "[PERSON_NAME] World Renown Speed Coach Talks Game Speed"
click at [251, 240] on span "This week, [ * someone * ] , [ * someone else * ] and [ * another person * ] co…" at bounding box center [403, 236] width 399 height 14
type textarea "This week, [*someone*], [*someone else*] and [*another person*] cover [*topic*]…"
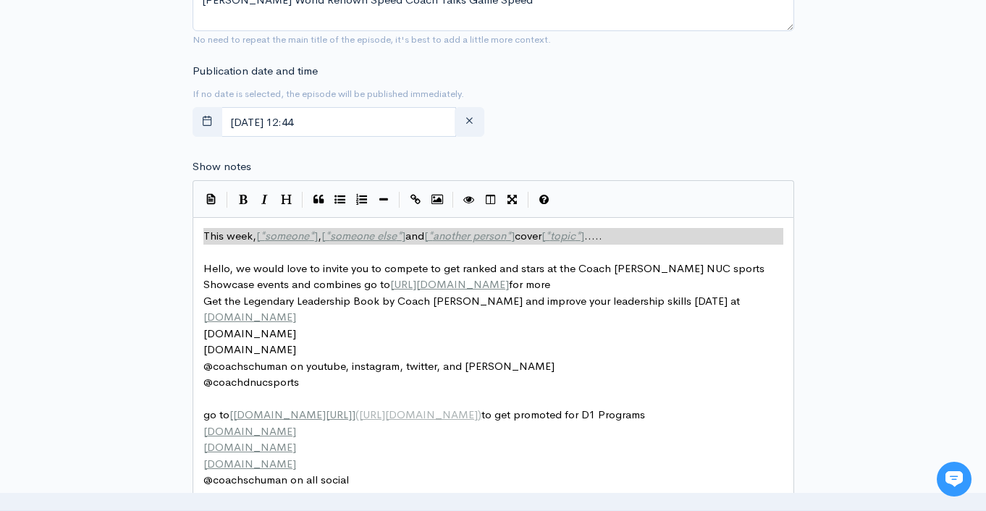
paste textarea
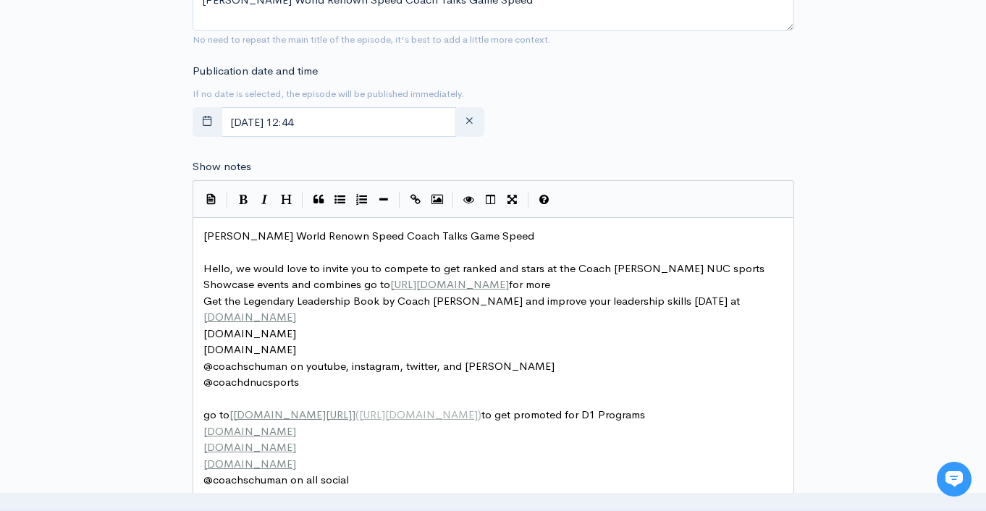
scroll to position [1067, 0]
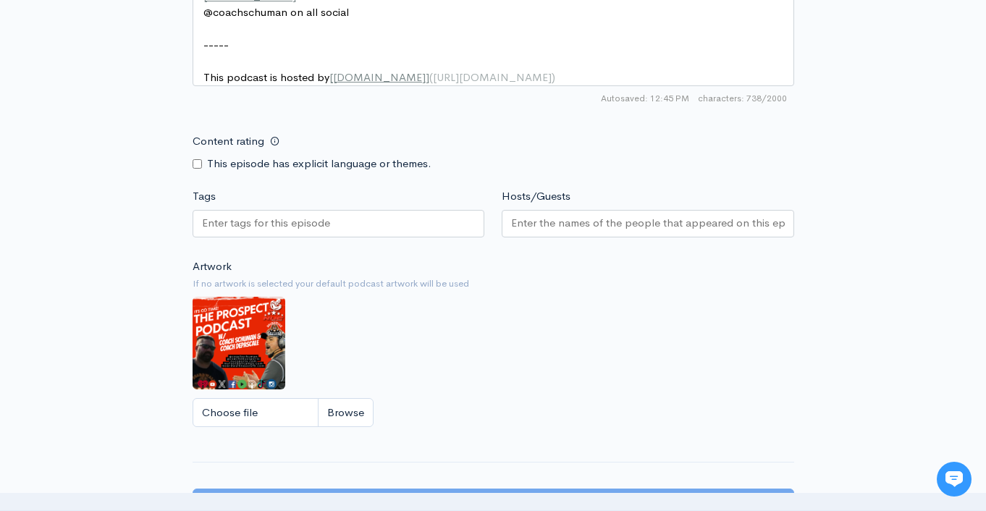
click at [382, 238] on div at bounding box center [339, 224] width 293 height 28
paste input "[PERSON_NAME] World Renown Speed Coach Talks Game Speed"
type input "[PERSON_NAME] World Renown Speed Coach Talks Game Speed"
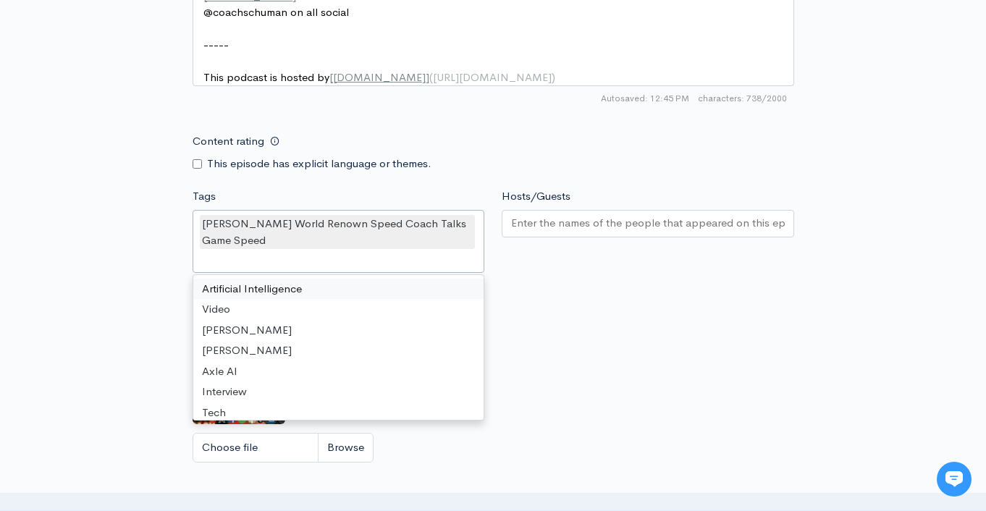
scroll to position [0, 0]
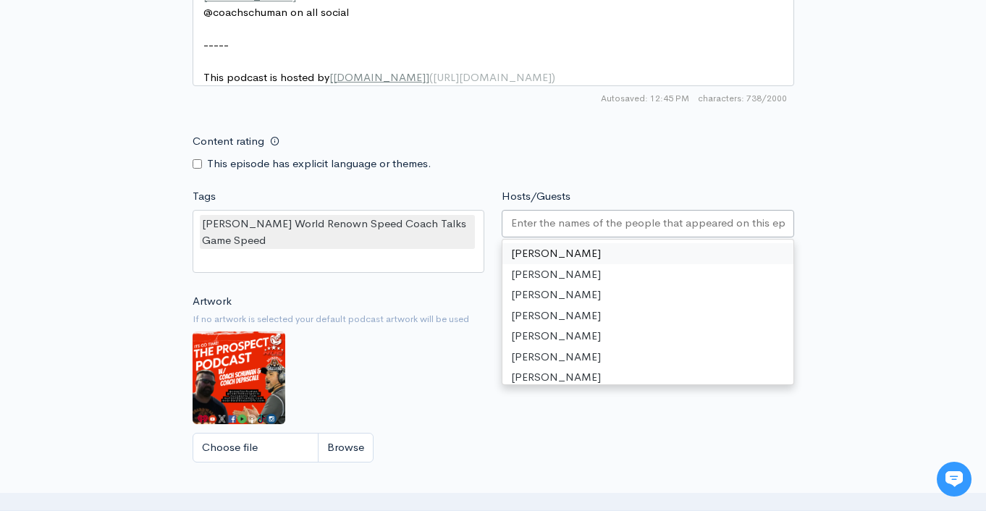
click at [619, 232] on input "Hosts/Guests" at bounding box center [648, 223] width 274 height 17
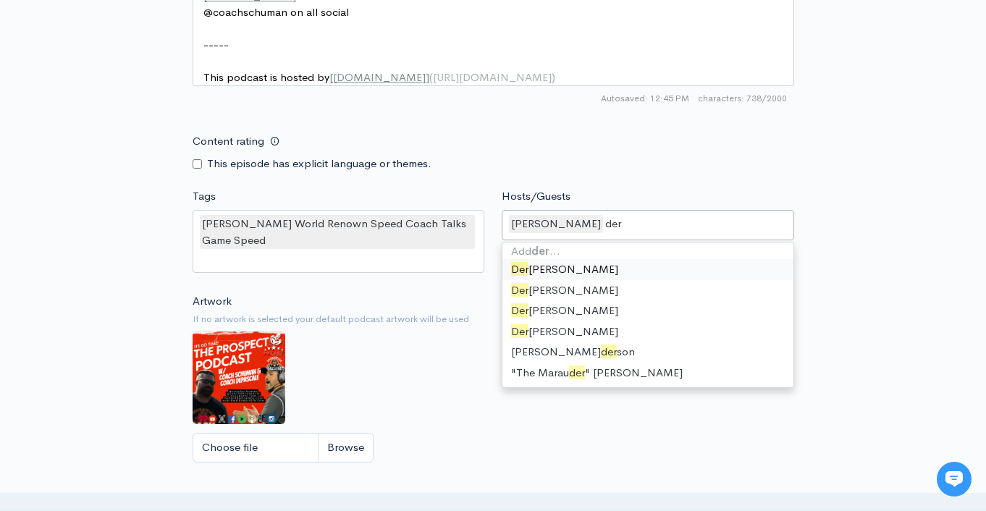
scroll to position [2, 0]
type input "dere"
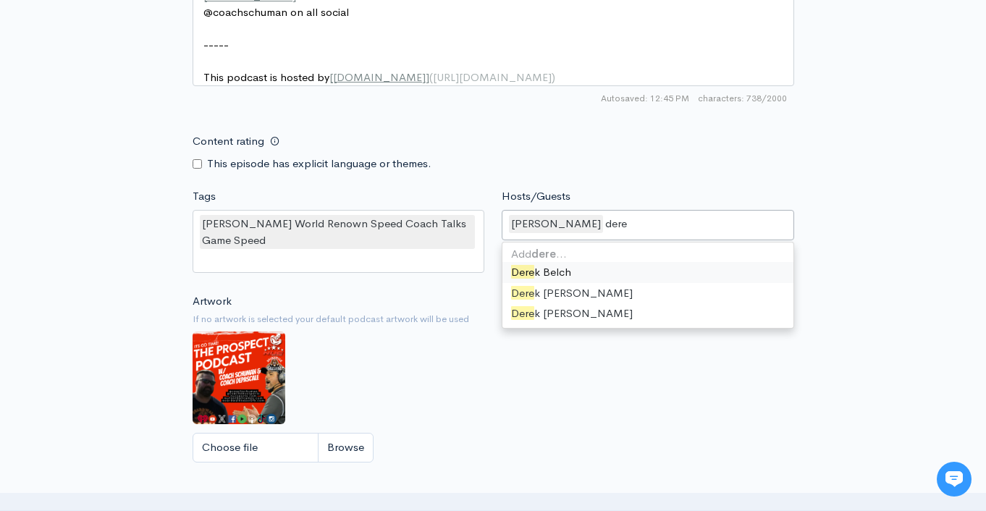
scroll to position [0, 0]
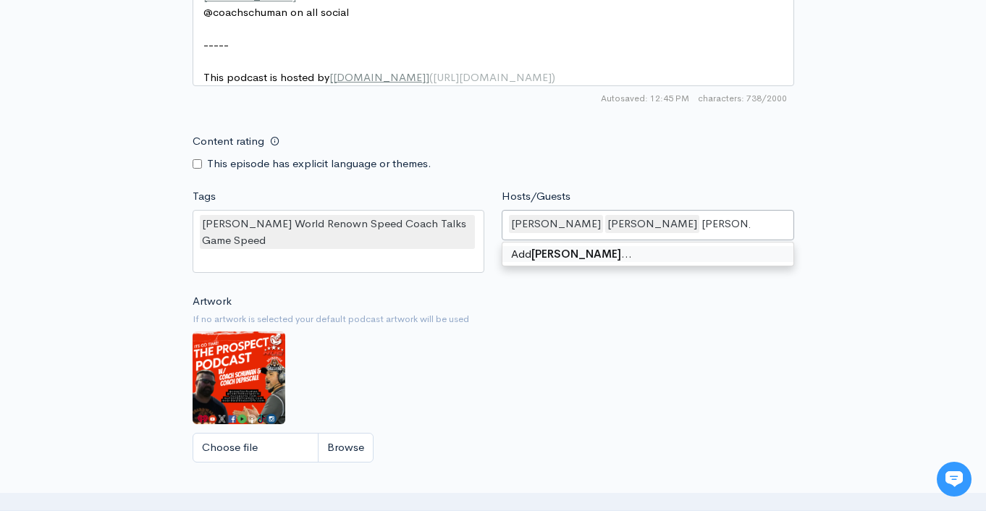
type input "[PERSON_NAME]"
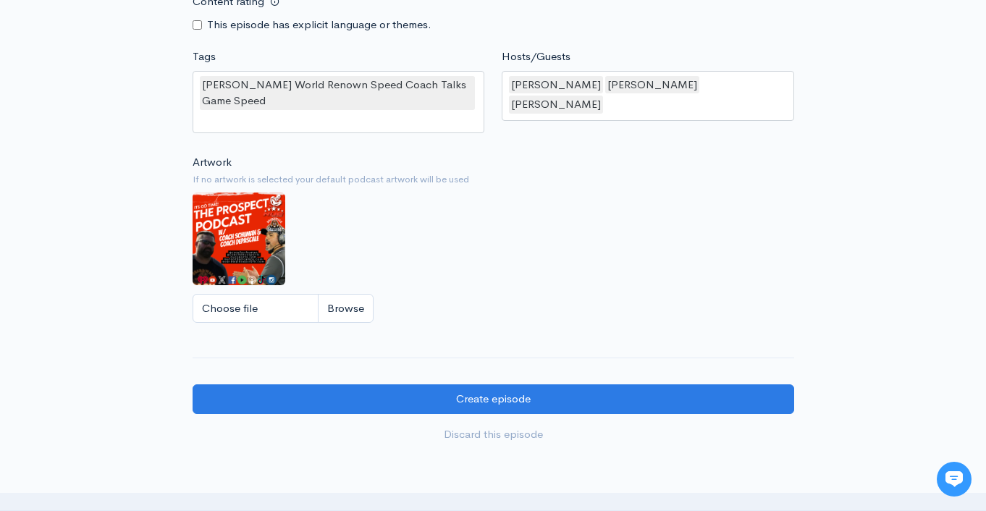
scroll to position [1394, 0]
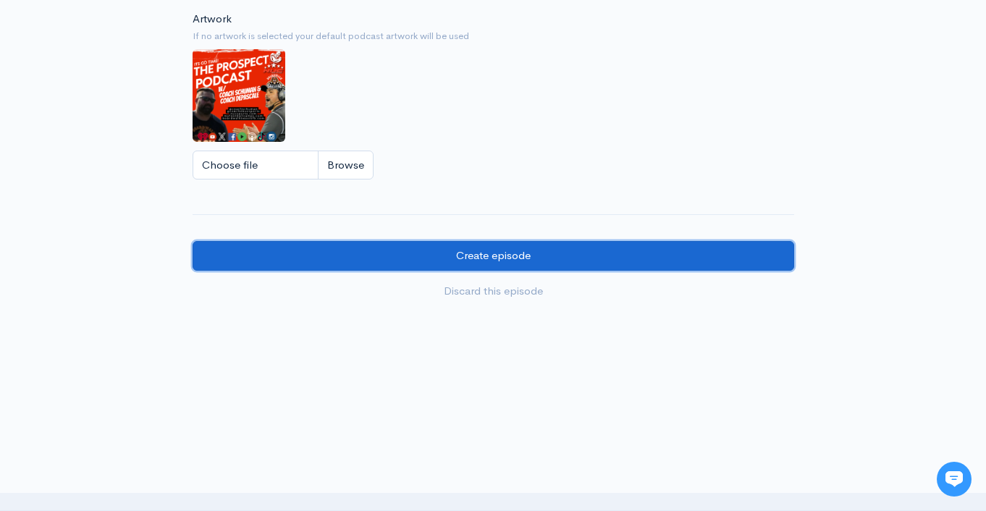
drag, startPoint x: 539, startPoint y: 259, endPoint x: 583, endPoint y: 255, distance: 44.3
click at [539, 259] on input "Create episode" at bounding box center [494, 256] width 602 height 30
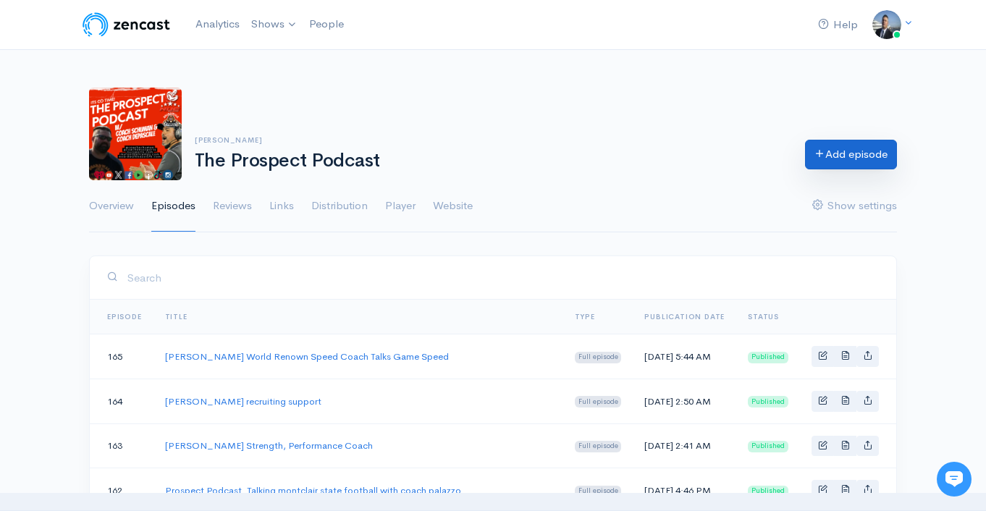
click at [857, 161] on link "Add episode" at bounding box center [851, 155] width 92 height 30
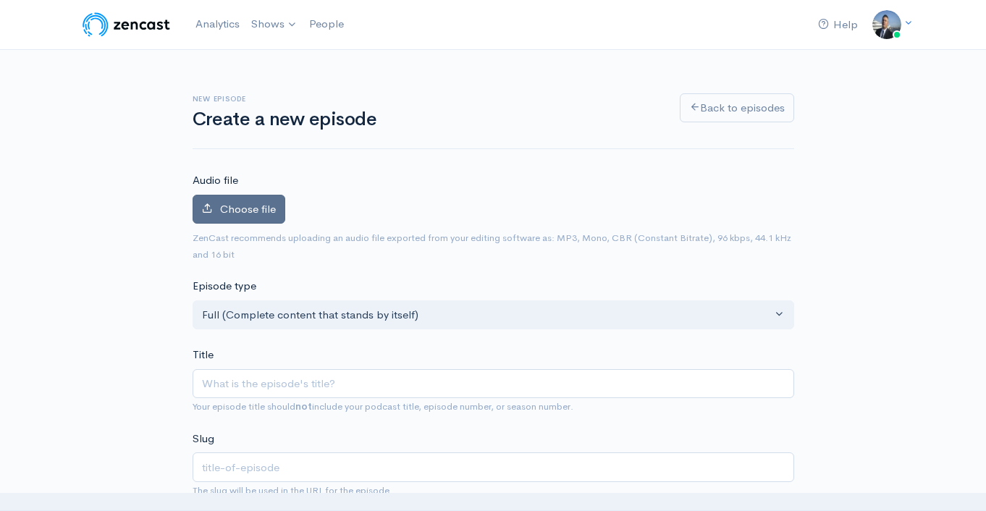
click at [245, 207] on span "Choose file" at bounding box center [248, 209] width 56 height 14
click at [0, 0] on input "Choose file" at bounding box center [0, 0] width 0 height 0
click at [240, 393] on input "Title" at bounding box center [494, 384] width 602 height 30
paste input "Incorporating sprint base football Jeremy Reed HC Altus, OK"
type input "Incorporating sprint base football Jeremy Reed HC Altus, OK"
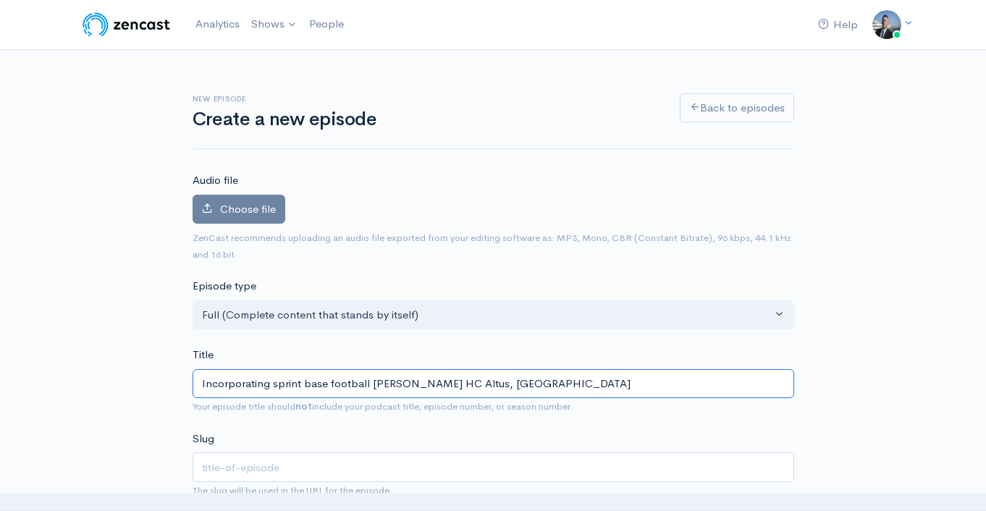
type input "incorporating-sprint-base-football-jeremy-reed-hc-altus-ok"
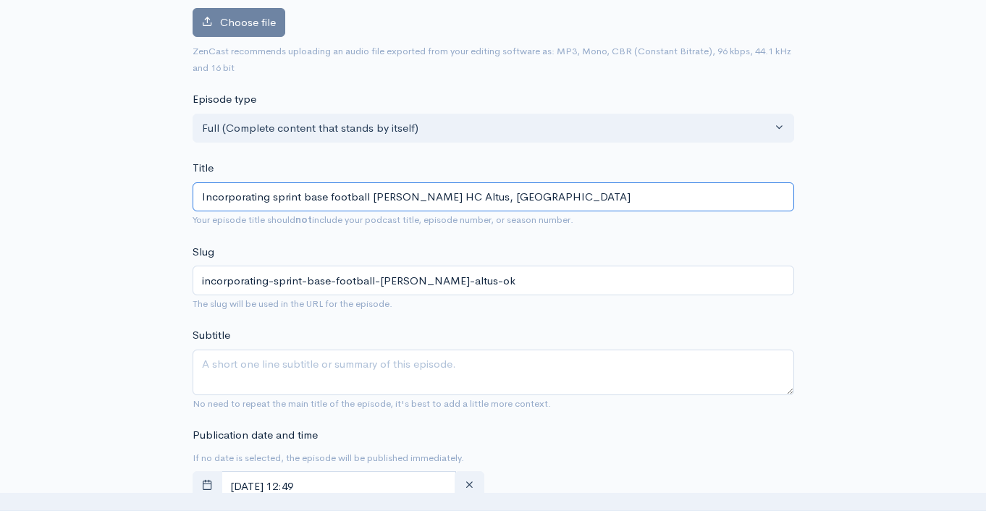
scroll to position [278, 0]
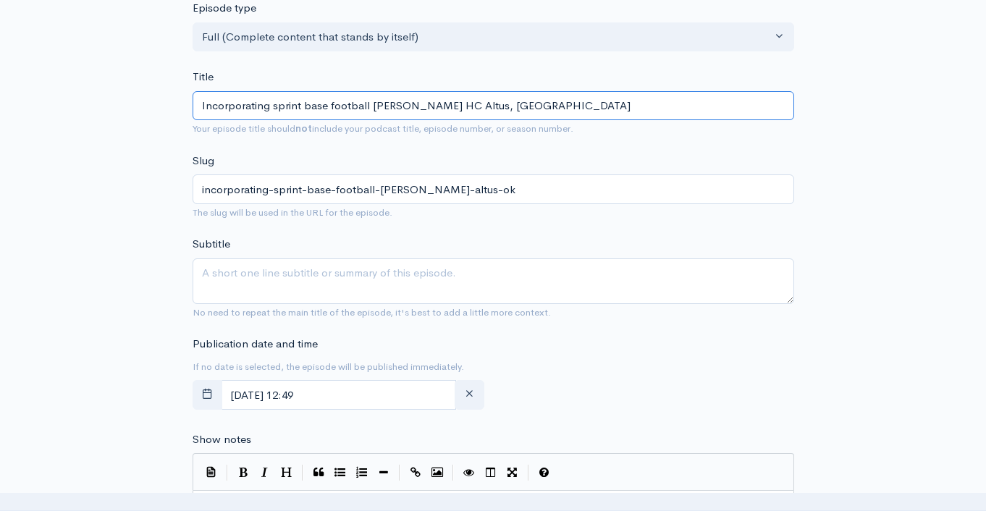
type input "Incorporating sprint base football Jeremy Reed HC Altus, OK"
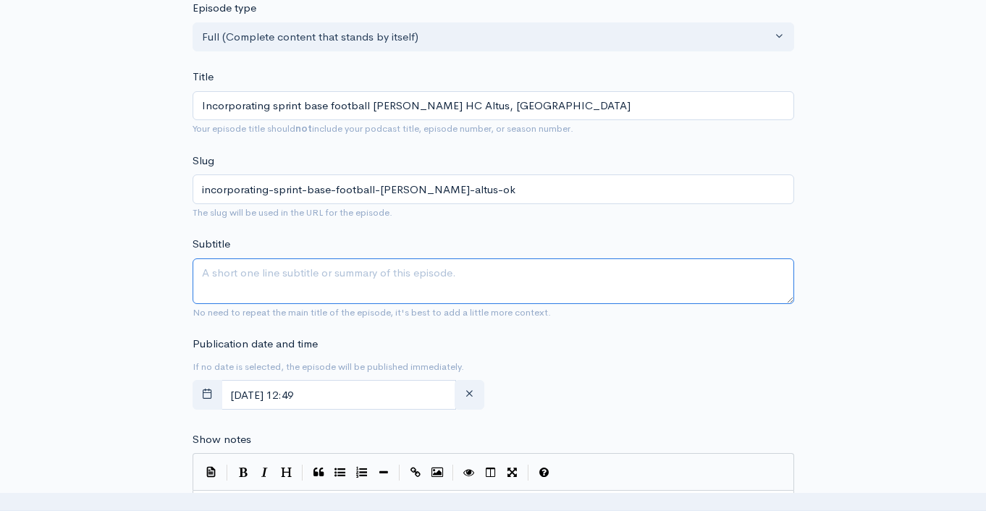
click at [301, 283] on textarea "Subtitle" at bounding box center [494, 282] width 602 height 46
paste textarea "Incorporating sprint base football Jeremy Reed HC Altus, OK"
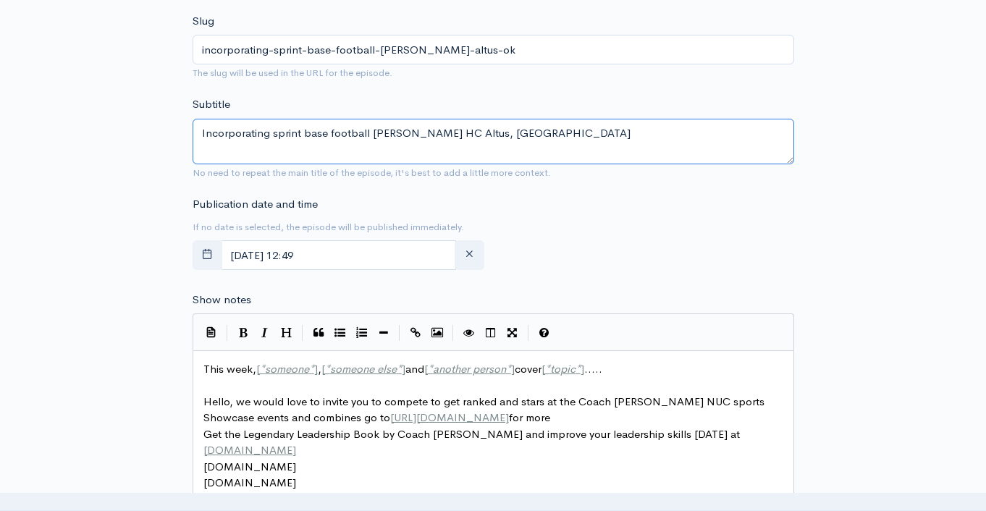
type textarea "Incorporating sprint base football Jeremy Reed HC Altus, OK"
click at [318, 364] on span "]" at bounding box center [316, 369] width 4 height 14
type textarea "This week, [*someone*], [*someone else*] and [*another person*] cover [*topic*]…"
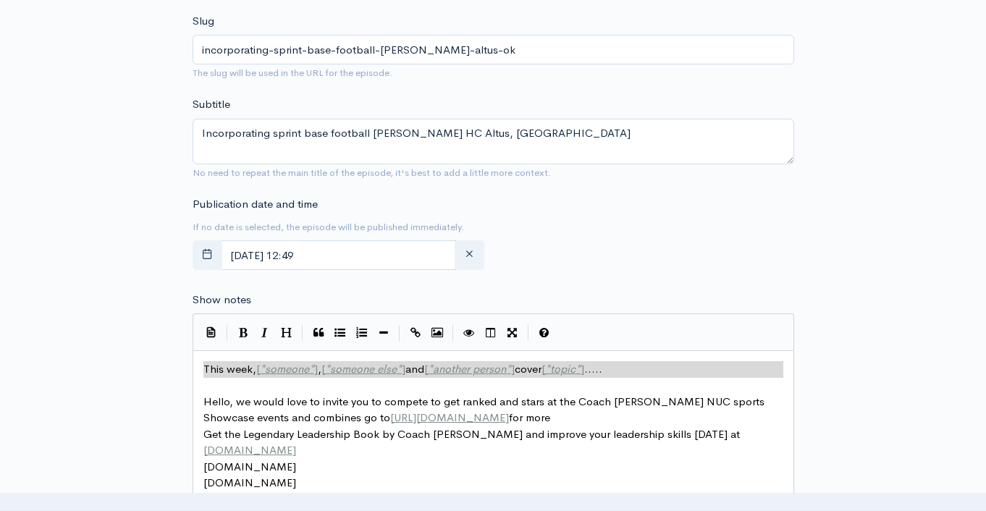
paste textarea
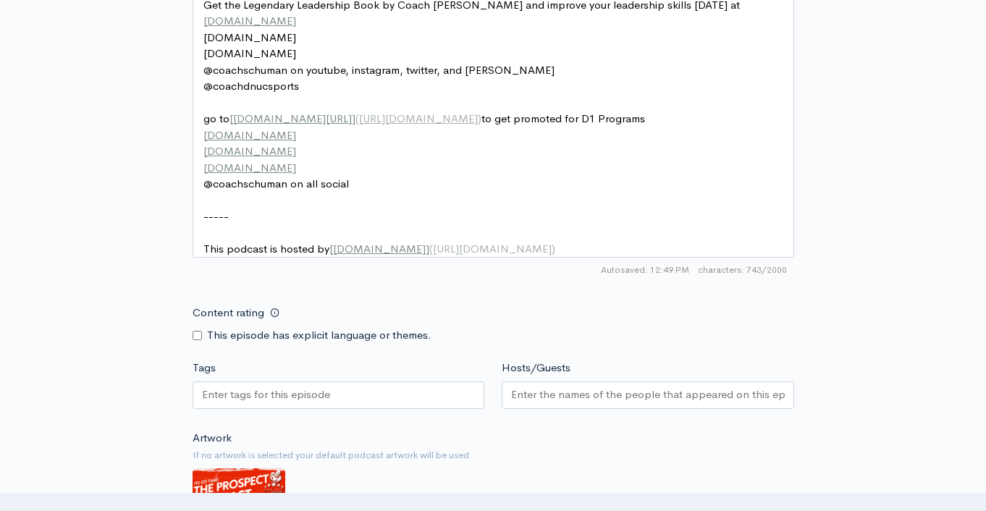
scroll to position [1036, 0]
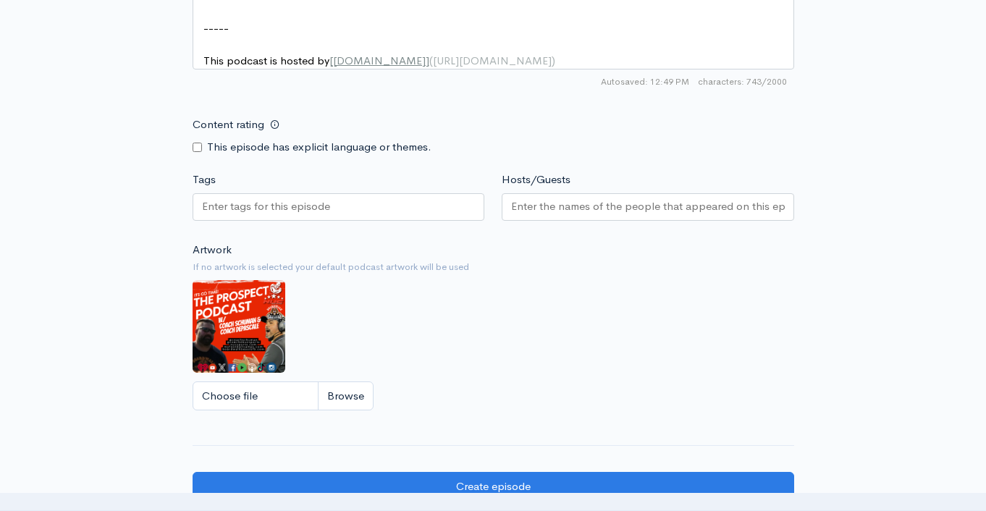
click at [319, 214] on input "Tags" at bounding box center [267, 206] width 130 height 17
paste input "text"
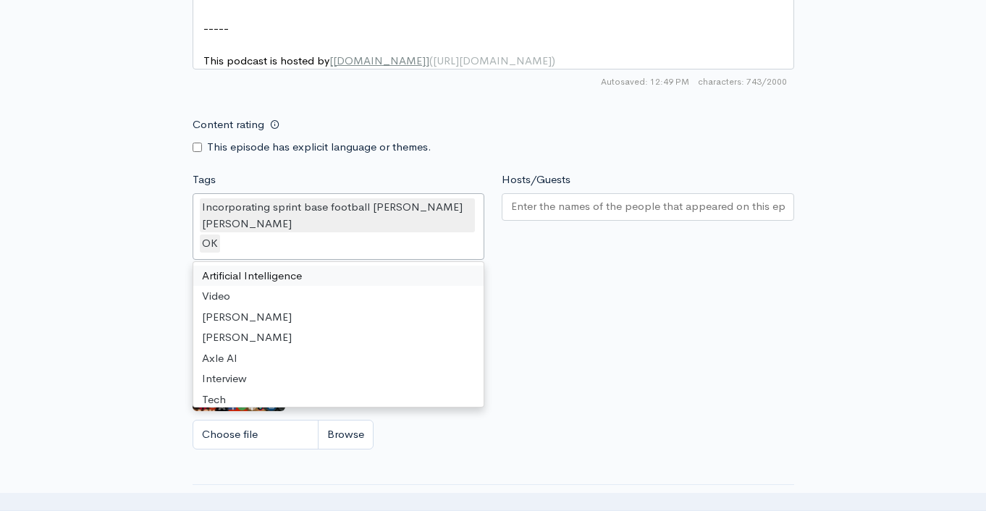
scroll to position [0, 0]
click at [593, 215] on input "Hosts/Guests" at bounding box center [648, 206] width 274 height 17
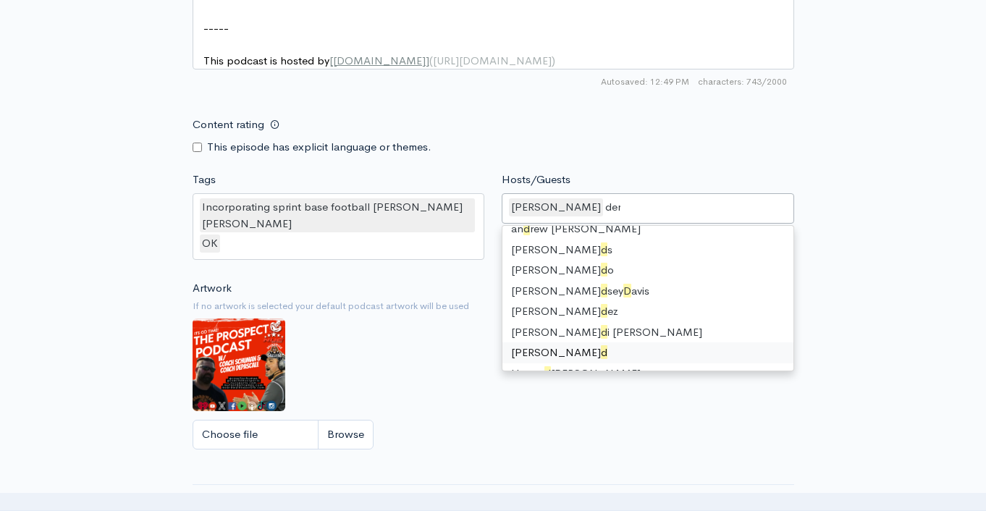
type input "dere"
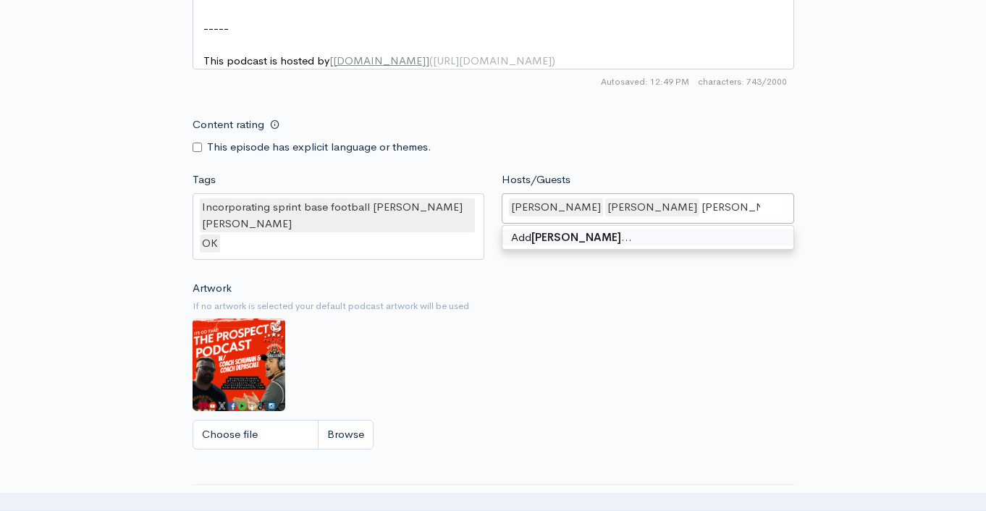
type input "Jeremy Reed"
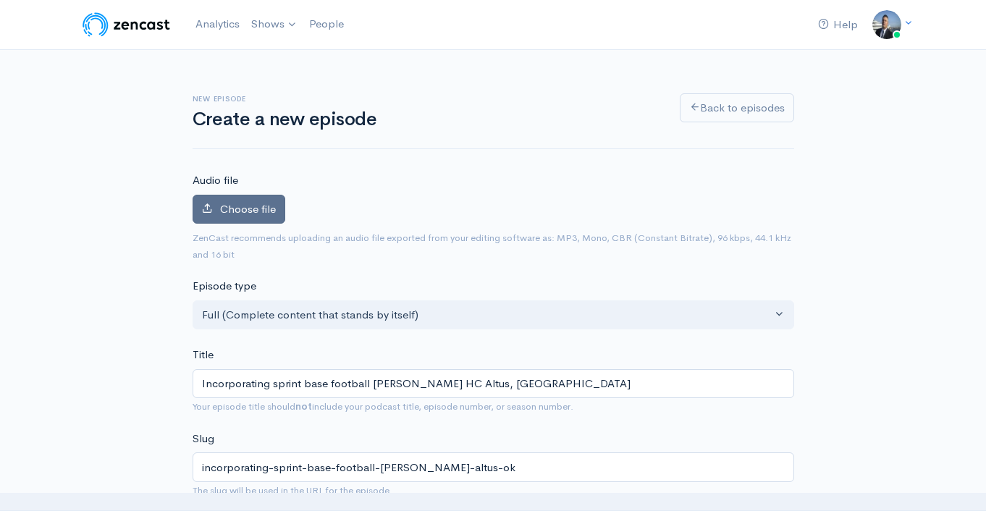
click at [250, 206] on span "Choose file" at bounding box center [248, 209] width 56 height 14
click at [0, 0] on input "Choose file" at bounding box center [0, 0] width 0 height 0
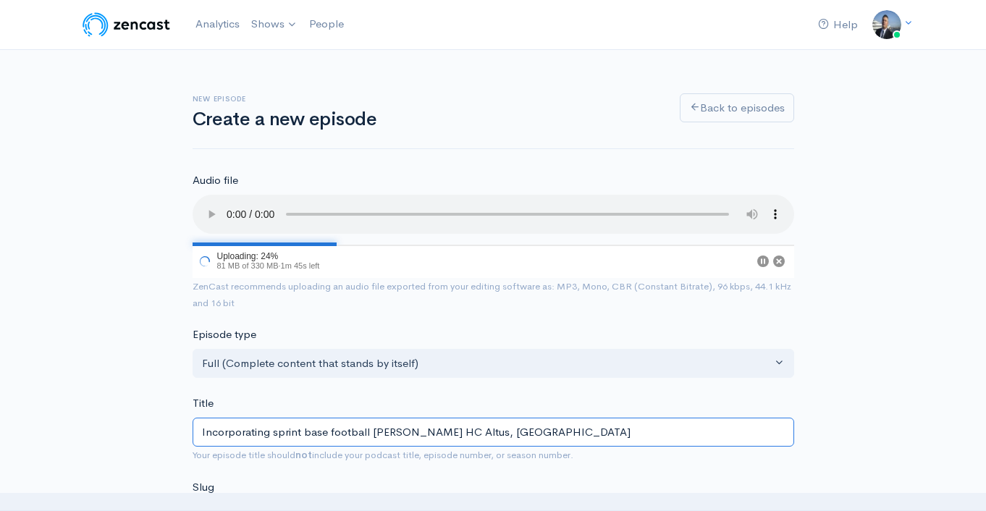
click at [324, 434] on input "Incorporating sprint base football Jeremy Reed HC Altus, OK" at bounding box center [494, 433] width 602 height 30
type input "Incorporating sprint based football Jeremy Reed HC Altus, OK"
type input "incorporating-sprint-based-football-jeremy-reed-hc-altus-ok"
click at [443, 429] on input "Incorporating sprint based football Jeremy Reed HC Altus, OK" at bounding box center [494, 433] width 602 height 30
click at [442, 429] on input "Incorporating sprint based football Jeremy Reed HC Altus, OK" at bounding box center [494, 433] width 602 height 30
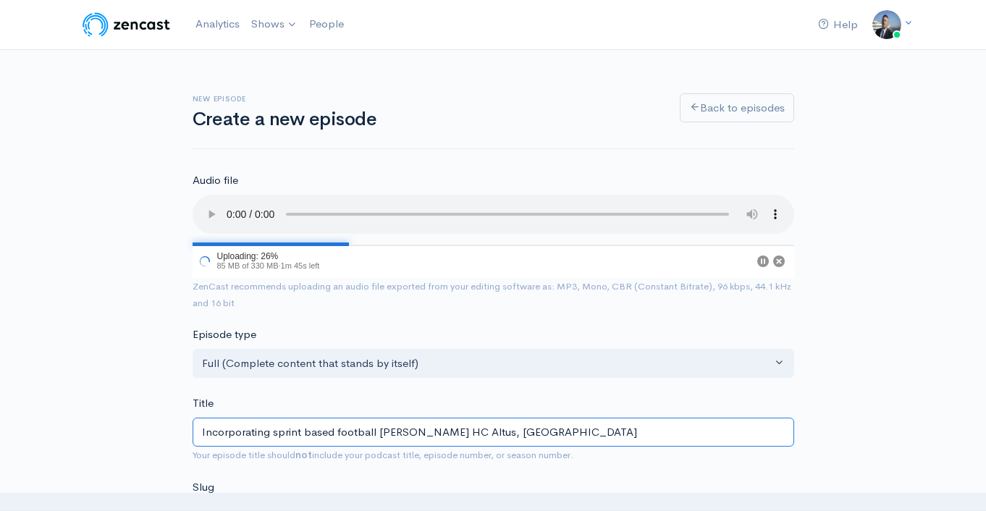
click at [442, 429] on input "Incorporating sprint based football Jeremy Reed HC Altus, OK" at bounding box center [494, 433] width 602 height 30
paste input "text"
type input "Incorporating sprint base football Jeremy Reed HC Altus, OK"
type input "incorporating-sprint-base-football-jeremy-reed-hc-altus-ok"
click at [323, 432] on input "Incorporating sprint base football Jeremy Reed HC Altus, OK" at bounding box center [494, 433] width 602 height 30
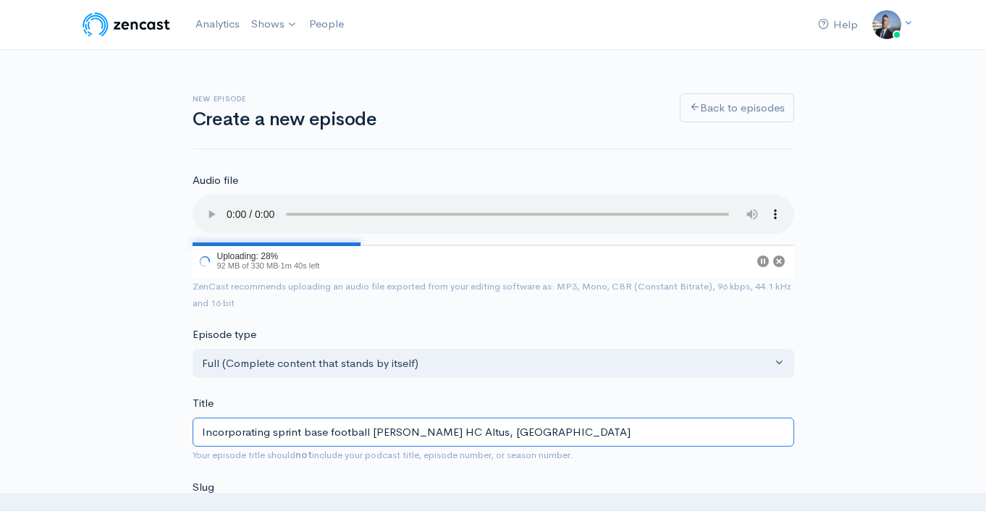
type input "Incorporating sprint based football Jeremy Reed HC Altus, OK"
type input "incorporating-sprint-based-football-jeremy-reed-hc-altus-ok"
click at [335, 429] on input "Incorporating sprint based football Jeremy Reed HC Altus, OK" at bounding box center [494, 433] width 602 height 30
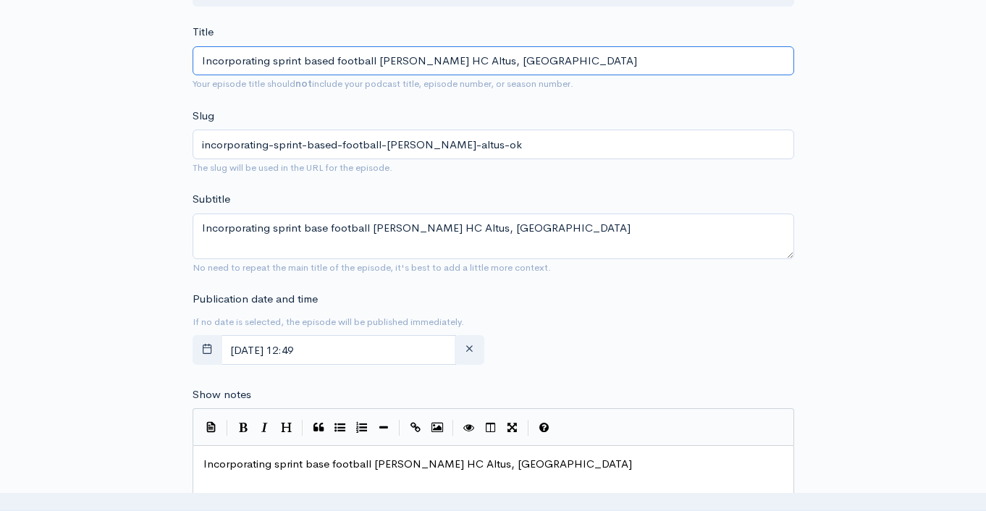
scroll to position [491, 0]
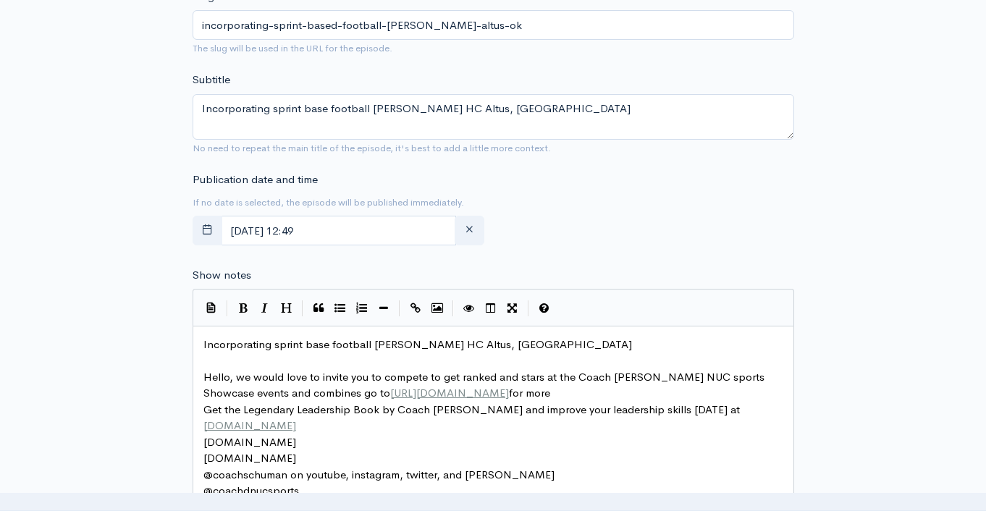
type input "Incorporating sprint based football Jeremy Reed HC Altus, OK"
click at [324, 343] on span "Incorporating sprint base football Jeremy Reed HC Altus, OK" at bounding box center [418, 344] width 429 height 14
type textarea "base"
paste textarea
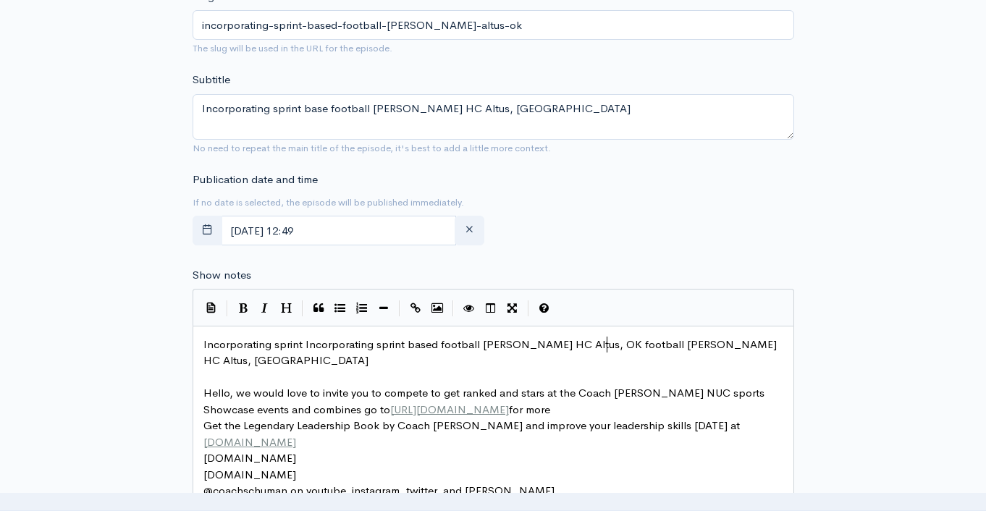
click at [324, 343] on span "Incorporating sprint Incorporating sprint based football Jeremy Reed HC Altus, …" at bounding box center [492, 352] width 576 height 30
type textarea "Incorporating sprint Incorporating sprint based football Jeremy Reed HC Altus, …"
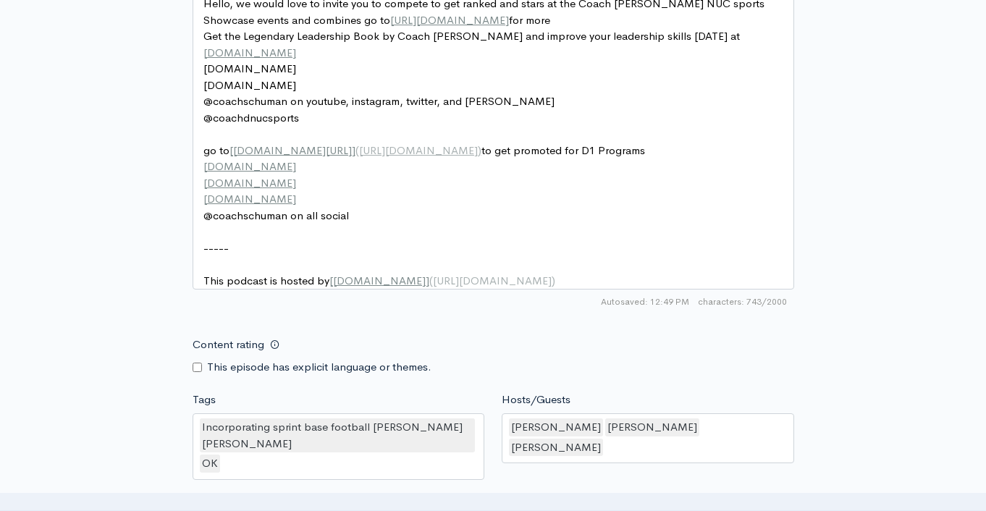
scroll to position [956, 0]
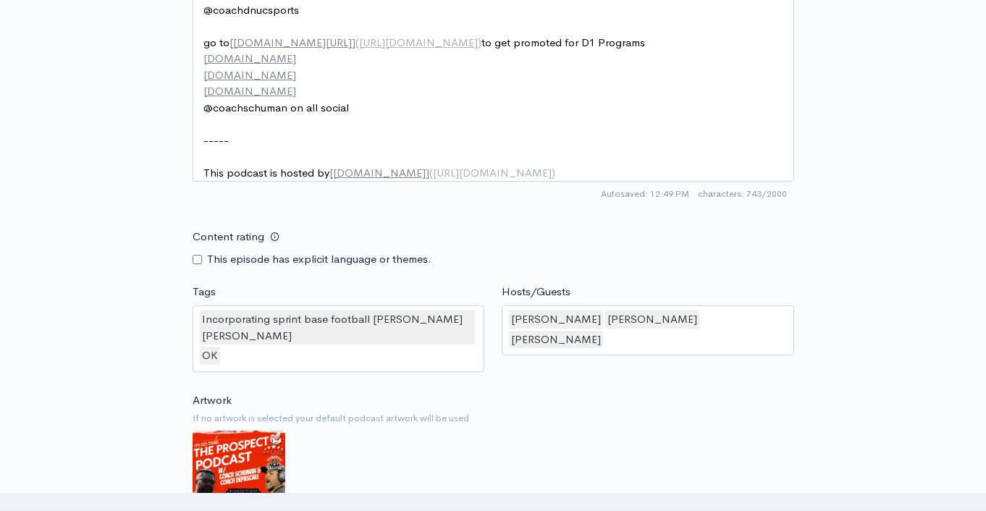
click at [440, 372] on div "Incorporating sprint base football Jeremy Reed HC Altus OK" at bounding box center [339, 339] width 293 height 67
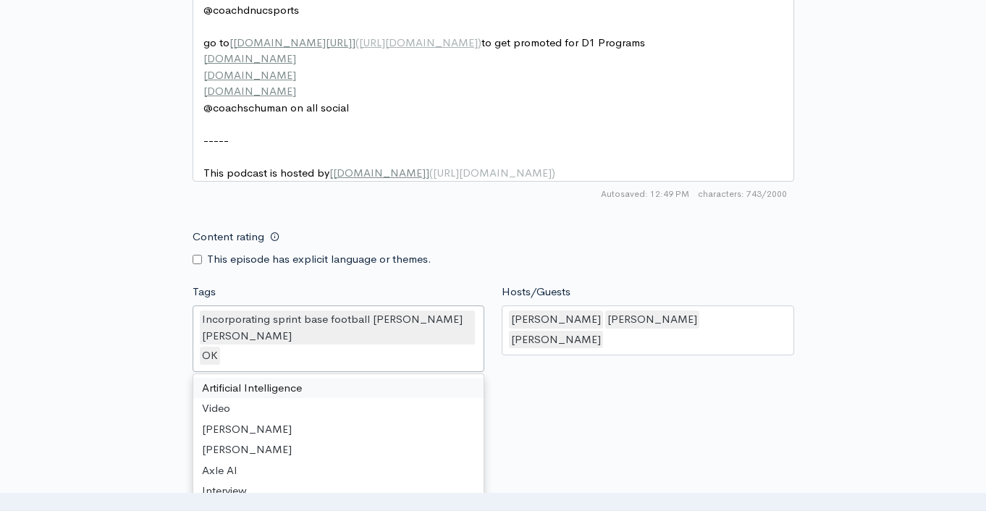
paste input "text"
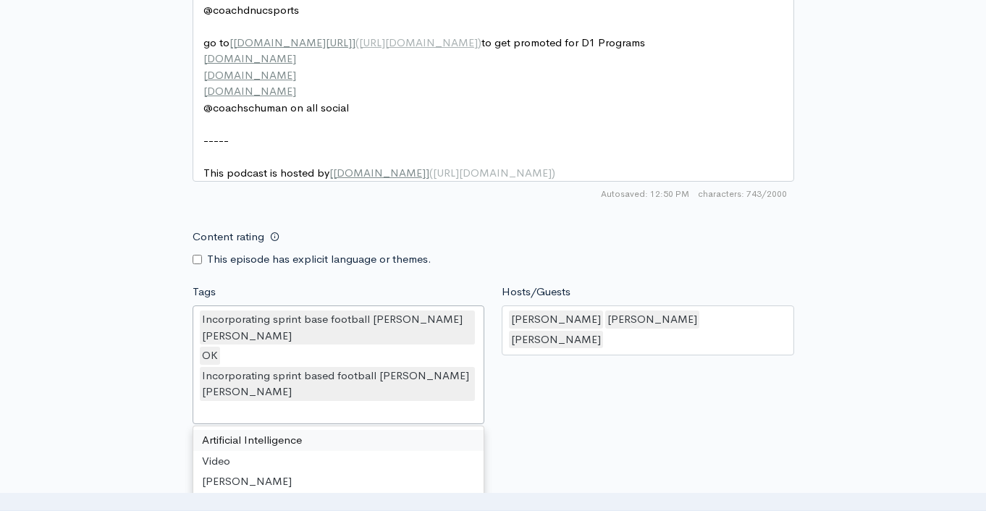
click at [752, 416] on div "Hosts/Guests David Schuman,Derek Depascale,Jeremy Reed David Schuman Derek Depa…" at bounding box center [648, 357] width 310 height 146
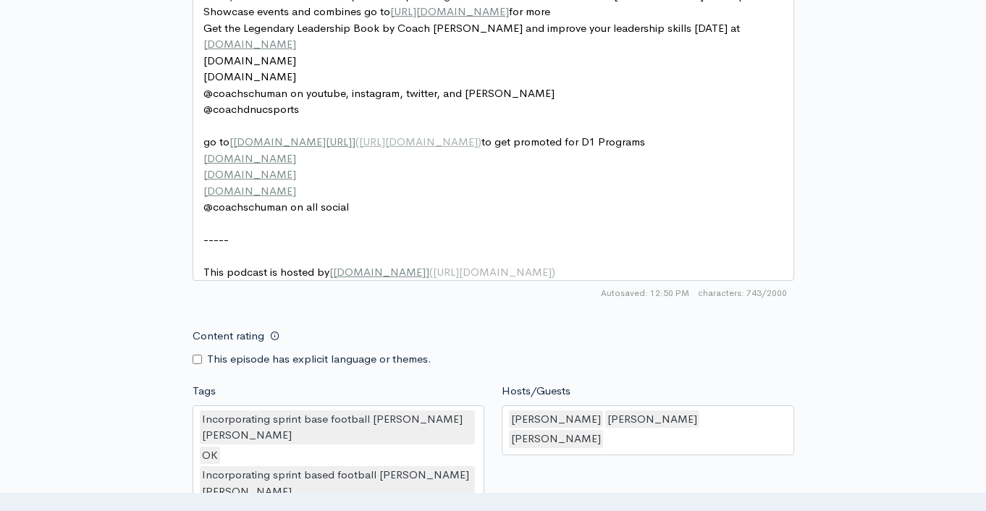
scroll to position [1220, 0]
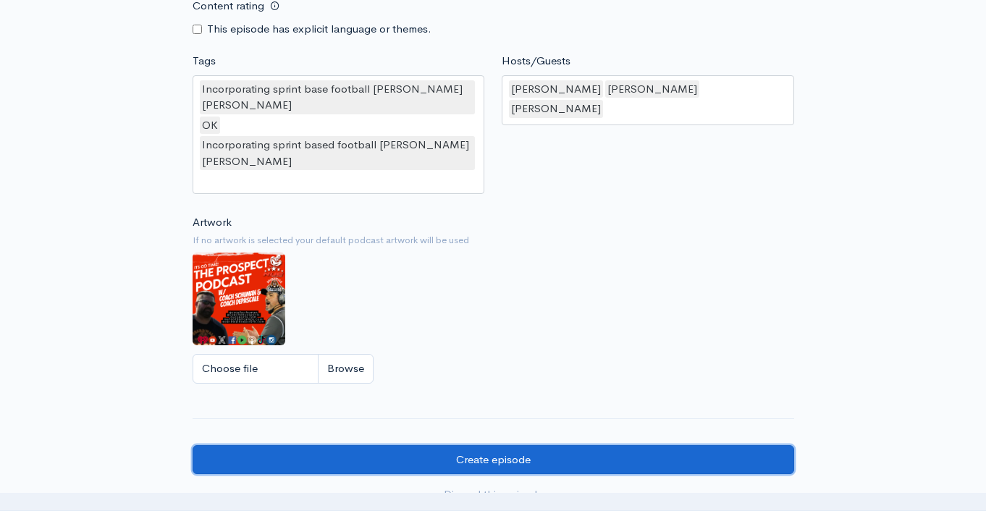
drag, startPoint x: 623, startPoint y: 461, endPoint x: 633, endPoint y: 459, distance: 10.2
click at [624, 461] on input "Create episode" at bounding box center [494, 460] width 602 height 30
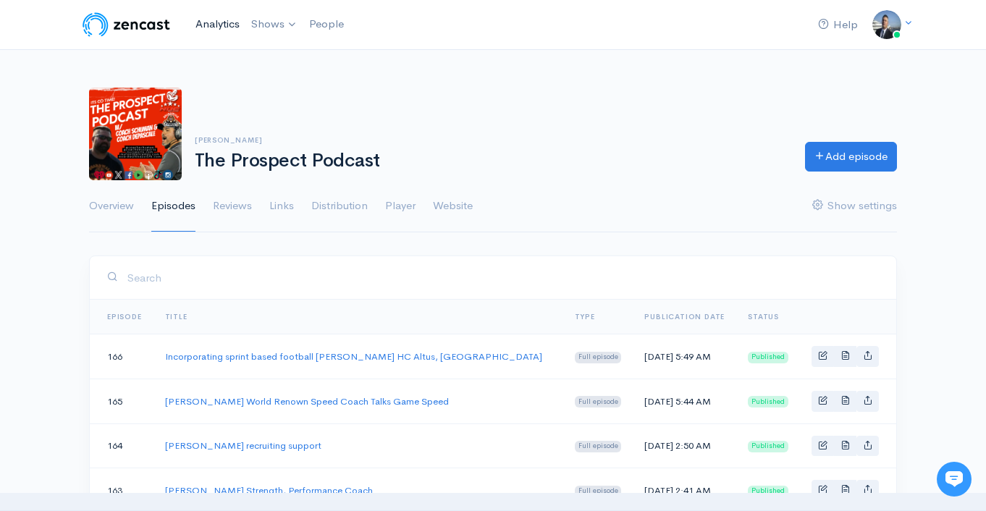
click at [217, 28] on link "Analytics" at bounding box center [218, 24] width 56 height 31
